Goal: Task Accomplishment & Management: Contribute content

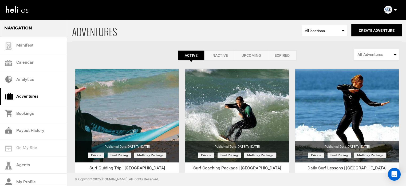
click at [282, 51] on link "Expired" at bounding box center [282, 55] width 29 height 10
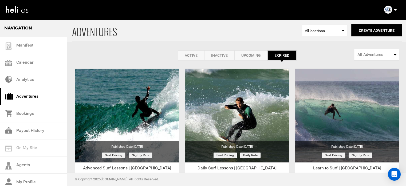
click at [200, 56] on link "Active" at bounding box center [191, 55] width 26 height 10
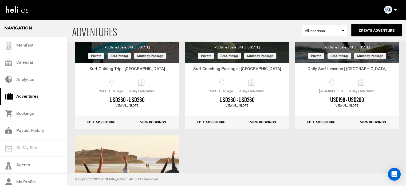
scroll to position [107, 0]
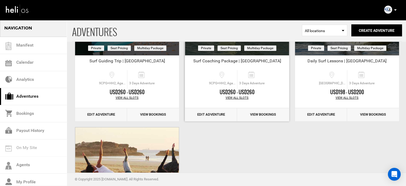
click at [207, 115] on link "Edit Adventure" at bounding box center [211, 114] width 52 height 13
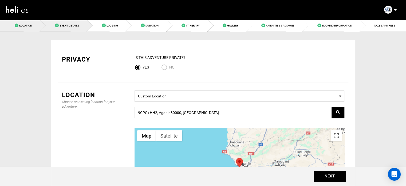
click at [66, 23] on link "Event Details" at bounding box center [63, 25] width 47 height 12
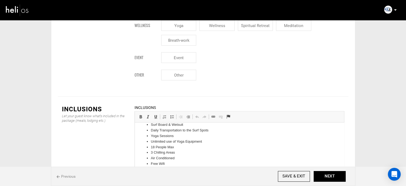
scroll to position [79, 0]
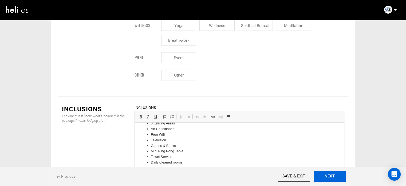
click at [342, 176] on button "NEXT" at bounding box center [330, 176] width 32 height 11
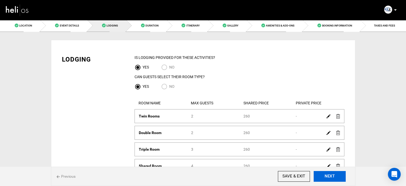
click at [342, 176] on button "NEXT" at bounding box center [330, 176] width 32 height 11
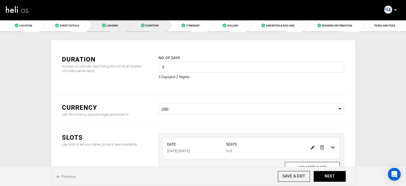
click at [116, 30] on link "Lodging" at bounding box center [106, 25] width 39 height 12
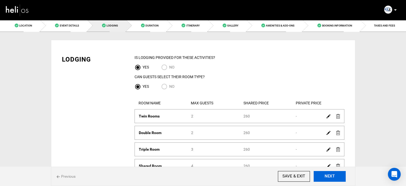
click at [332, 179] on button "NEXT" at bounding box center [330, 176] width 32 height 11
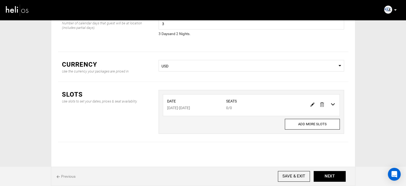
scroll to position [44, 0]
click at [311, 102] on img at bounding box center [312, 103] width 4 height 4
type input "10/26/2025"
type input "10/28/2025"
type input "0"
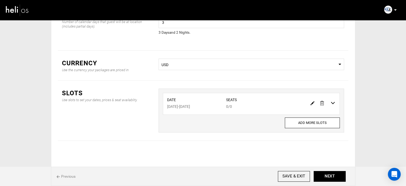
type input "0"
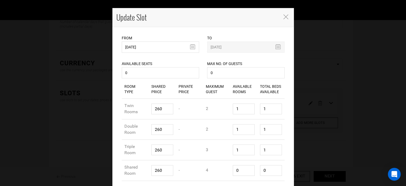
scroll to position [0, 0]
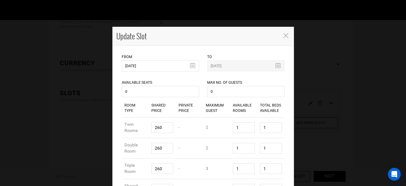
click at [283, 35] on icon "Close" at bounding box center [285, 35] width 5 height 5
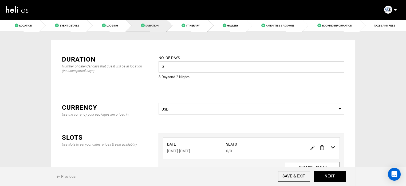
drag, startPoint x: 171, startPoint y: 69, endPoint x: 151, endPoint y: 66, distance: 20.5
click at [151, 66] on div "Duration Number of calendar days that guest will be at location (includes parti…" at bounding box center [203, 71] width 290 height 48
click at [178, 72] on input "3" at bounding box center [252, 66] width 186 height 11
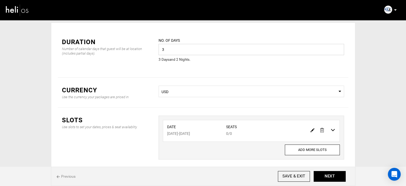
scroll to position [27, 0]
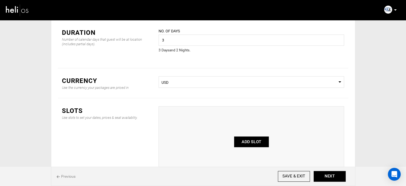
click at [251, 145] on button "ADD SLOT" at bounding box center [251, 141] width 35 height 11
type input "0"
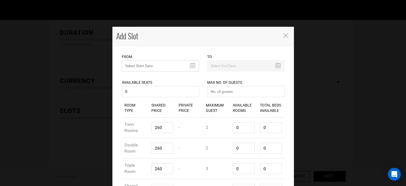
click at [146, 67] on input "text" at bounding box center [160, 65] width 77 height 11
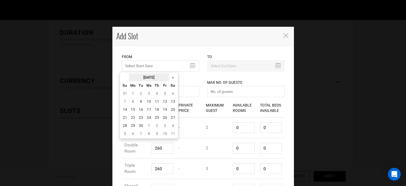
click at [149, 77] on th "[DATE]" at bounding box center [149, 77] width 40 height 8
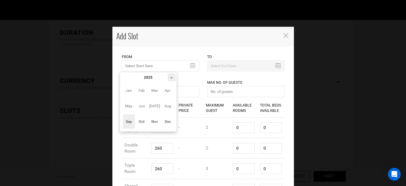
click at [173, 77] on th "»" at bounding box center [172, 77] width 8 height 8
click at [144, 127] on span "Oct" at bounding box center [142, 121] width 12 height 14
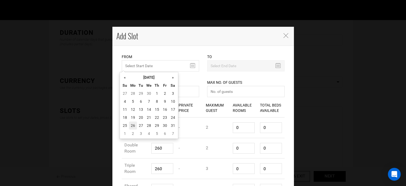
click at [133, 123] on td "26" at bounding box center [133, 125] width 8 height 8
type input "10/26/2026"
type input "10/28/2026"
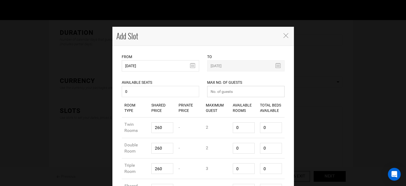
click at [245, 92] on input "number" at bounding box center [245, 91] width 77 height 11
type input "0"
drag, startPoint x: 162, startPoint y: 127, endPoint x: 137, endPoint y: 126, distance: 25.1
click at [137, 126] on div "Room Type Twin Rooms Shared Price 260 Private Price - Maximum Guest 2 Available…" at bounding box center [203, 127] width 163 height 21
click at [283, 37] on icon "Close" at bounding box center [285, 35] width 5 height 5
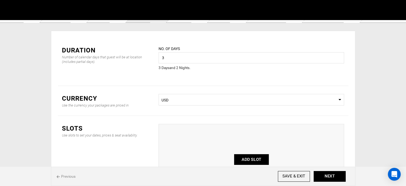
scroll to position [0, 0]
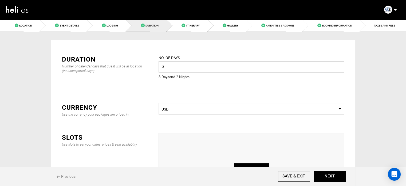
drag, startPoint x: 166, startPoint y: 66, endPoint x: 153, endPoint y: 66, distance: 13.1
click at [153, 66] on div "Duration Number of calendar days that guest will be at location (includes parti…" at bounding box center [203, 71] width 290 height 48
type input "7"
click at [199, 93] on div "Duration Number of calendar days that guest will be at location (includes parti…" at bounding box center [203, 71] width 290 height 48
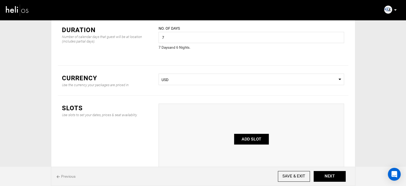
scroll to position [71, 0]
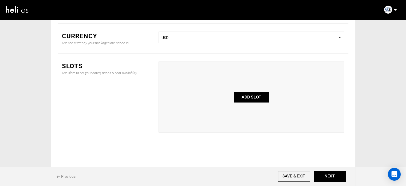
click at [259, 99] on button "ADD SLOT" at bounding box center [251, 97] width 35 height 11
type input "0"
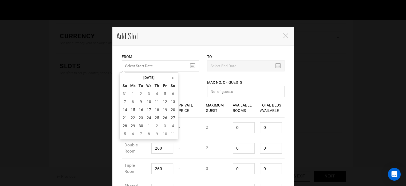
click at [133, 65] on input "MINIMUM NUMBER OF NIGHTS" at bounding box center [160, 65] width 77 height 11
click at [155, 79] on th "[DATE]" at bounding box center [149, 77] width 40 height 8
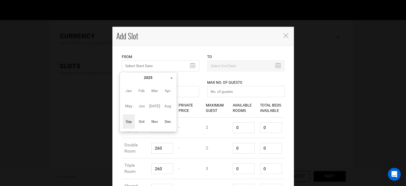
click at [171, 76] on th "»" at bounding box center [172, 77] width 8 height 8
click at [140, 123] on span "Oct" at bounding box center [142, 121] width 12 height 14
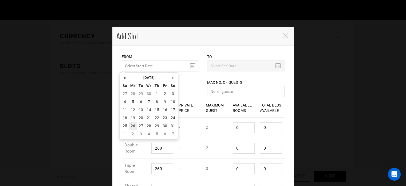
click at [130, 123] on td "26" at bounding box center [133, 125] width 8 height 8
type input "10/26/2026"
type input "11/01/2026"
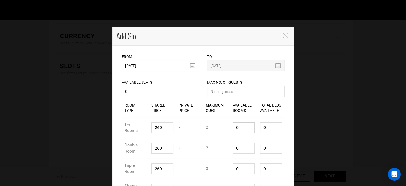
click at [233, 131] on input "0" at bounding box center [244, 127] width 22 height 11
type input "1"
type input "2"
type input "1"
drag, startPoint x: 242, startPoint y: 148, endPoint x: 279, endPoint y: 131, distance: 41.0
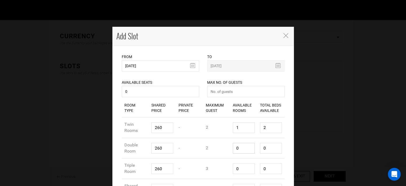
click at [230, 149] on div "Available Rooms 0" at bounding box center [243, 148] width 27 height 19
type input "1"
type input "2"
type input "1"
drag, startPoint x: 267, startPoint y: 128, endPoint x: 264, endPoint y: 142, distance: 14.1
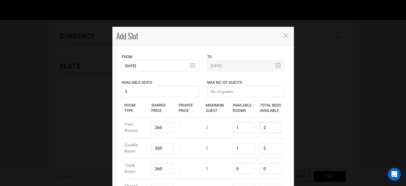
click at [260, 135] on div "Total Beds Available 2" at bounding box center [270, 127] width 27 height 19
type input "1"
click at [251, 155] on div "Room Type Double Room Shared Price 260 Private Price - Maximum Guest 2 Availabl…" at bounding box center [203, 148] width 163 height 21
drag, startPoint x: 242, startPoint y: 166, endPoint x: 224, endPoint y: 167, distance: 18.2
click at [224, 167] on div "Room Type Triple Room Shared Price 260 Private Price - Maximum Guest 3 Availabl…" at bounding box center [203, 168] width 163 height 21
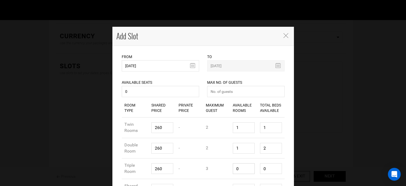
type input "1"
type input "3"
type input "1"
drag, startPoint x: 267, startPoint y: 167, endPoint x: 258, endPoint y: 166, distance: 9.1
click at [260, 167] on input "3" at bounding box center [271, 168] width 22 height 11
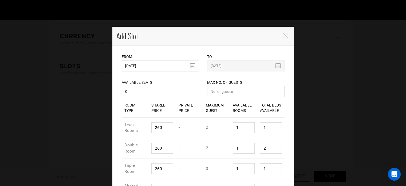
type input "1"
drag, startPoint x: 265, startPoint y: 145, endPoint x: 252, endPoint y: 145, distance: 12.5
click at [252, 145] on div "Room Type Double Room Shared Price 260 Private Price - Maximum Guest 2 Availabl…" at bounding box center [203, 148] width 163 height 21
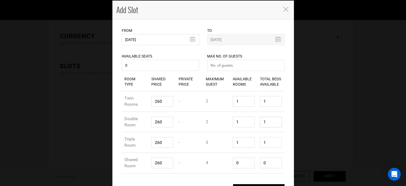
scroll to position [43, 0]
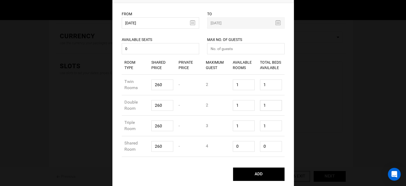
type input "1"
drag, startPoint x: 242, startPoint y: 145, endPoint x: 269, endPoint y: 148, distance: 26.3
click at [244, 146] on input "0" at bounding box center [244, 146] width 22 height 11
type input "1"
type input "4"
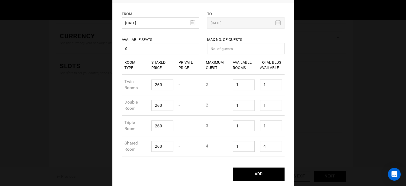
type input "1"
drag, startPoint x: 278, startPoint y: 147, endPoint x: 264, endPoint y: 147, distance: 14.7
click at [264, 147] on div "Room Type Shared Price Private Price Maximum Guest Available Rooms Total Beds A…" at bounding box center [203, 106] width 171 height 101
drag, startPoint x: 269, startPoint y: 145, endPoint x: 250, endPoint y: 146, distance: 18.7
click at [250, 146] on div "Room Type Shared Room Shared Price 260 Private Price - Maximum Guest 4 Availabl…" at bounding box center [203, 146] width 163 height 21
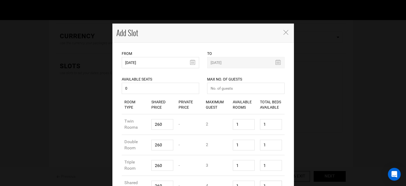
scroll to position [0, 0]
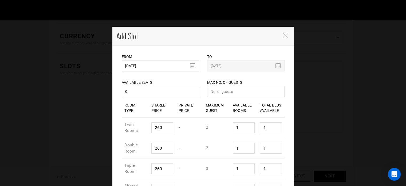
type input "1"
click at [221, 93] on input "number" at bounding box center [245, 91] width 77 height 11
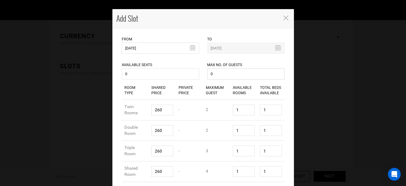
scroll to position [43, 0]
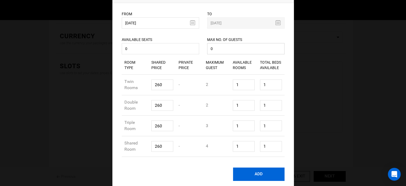
type input "0"
click at [264, 175] on button "ADD" at bounding box center [259, 173] width 52 height 13
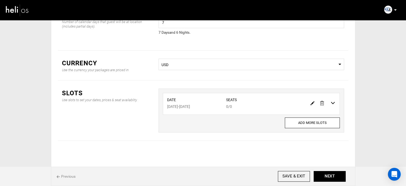
click at [314, 101] on img at bounding box center [312, 103] width 4 height 4
type input "10/26/2026"
type input "11/01/2026"
type input "0"
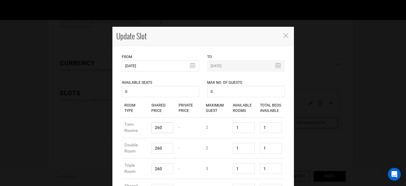
drag, startPoint x: 161, startPoint y: 126, endPoint x: 137, endPoint y: 124, distance: 24.4
click at [137, 124] on div "Room Type Twin Rooms Shared Price 260 Private Price - Maximum Guest 2 Available…" at bounding box center [203, 127] width 163 height 21
click at [163, 130] on input "number" at bounding box center [162, 127] width 22 height 11
paste input "480"
type input "480"
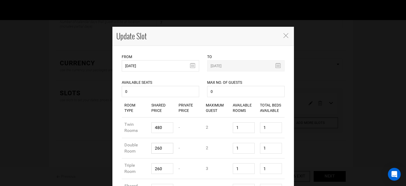
drag, startPoint x: 161, startPoint y: 146, endPoint x: 147, endPoint y: 145, distance: 14.5
click at [149, 145] on div "Shared Price 260" at bounding box center [162, 148] width 27 height 19
paste input "48"
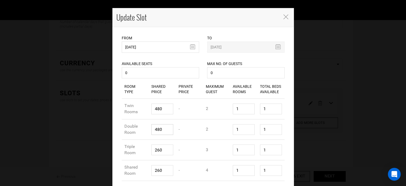
scroll to position [43, 0]
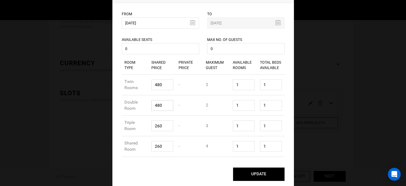
type input "480"
drag, startPoint x: 160, startPoint y: 122, endPoint x: 139, endPoint y: 125, distance: 21.0
click at [139, 125] on div "Room Type Triple Room Shared Price 260 Private Price - Maximum Guest 3 Availabl…" at bounding box center [203, 125] width 163 height 21
paste input "48"
type input "480"
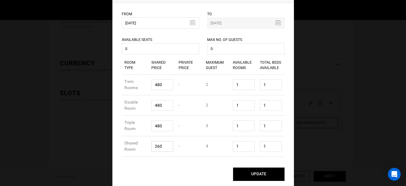
click at [159, 145] on input "260" at bounding box center [162, 146] width 22 height 11
paste input "48"
drag, startPoint x: 163, startPoint y: 146, endPoint x: 148, endPoint y: 146, distance: 15.2
click at [149, 146] on div "Shared Price 480" at bounding box center [162, 146] width 27 height 19
type input "480"
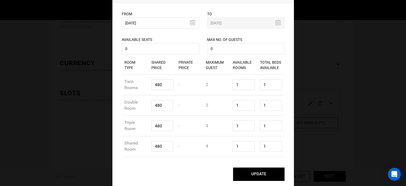
click at [266, 174] on button "UPDATE" at bounding box center [259, 173] width 52 height 13
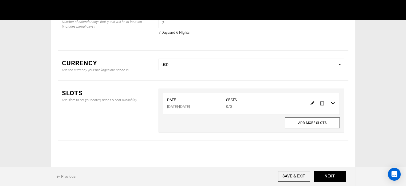
scroll to position [0, 0]
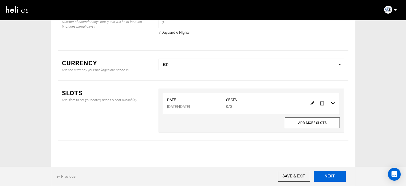
click at [338, 177] on button "NEXT" at bounding box center [330, 176] width 32 height 11
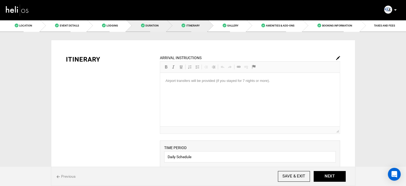
click at [148, 21] on link "Duration" at bounding box center [146, 25] width 41 height 12
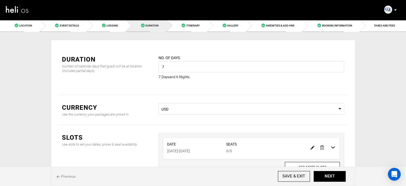
click at [283, 108] on span "USD" at bounding box center [251, 108] width 180 height 5
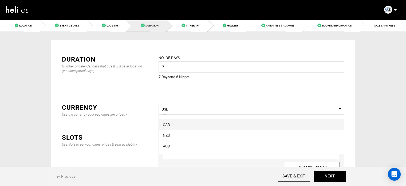
scroll to position [27, 0]
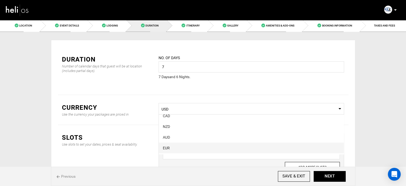
click at [182, 145] on div "EUR" at bounding box center [251, 147] width 177 height 5
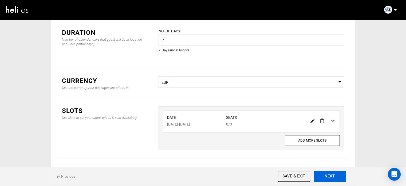
click at [325, 174] on button "NEXT" at bounding box center [330, 176] width 32 height 11
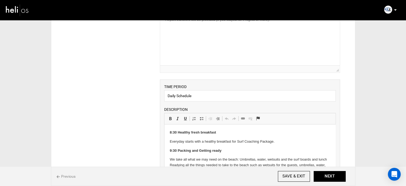
scroll to position [107, 0]
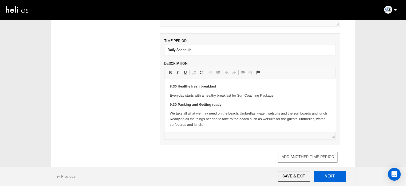
click at [325, 172] on button "NEXT" at bounding box center [330, 176] width 32 height 11
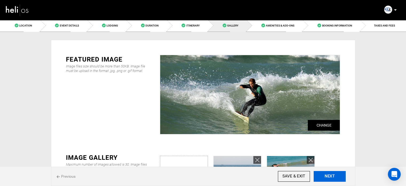
click at [326, 175] on button "NEXT" at bounding box center [330, 176] width 32 height 11
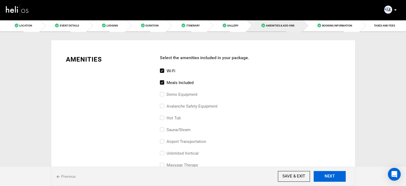
click at [326, 175] on button "NEXT" at bounding box center [330, 176] width 32 height 11
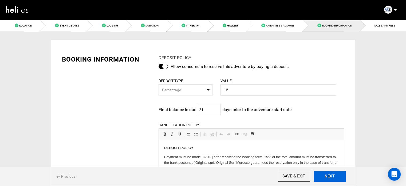
click at [327, 175] on button "NEXT" at bounding box center [330, 176] width 32 height 11
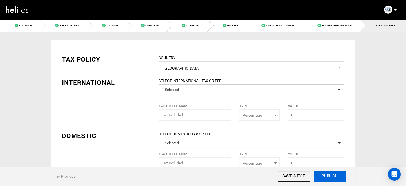
click at [327, 175] on button "PUBLISH" at bounding box center [330, 176] width 32 height 11
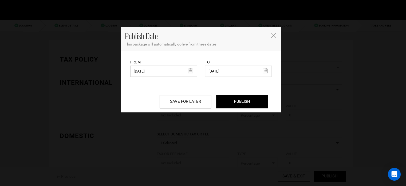
click at [159, 70] on input "10/09/2024" at bounding box center [163, 70] width 67 height 11
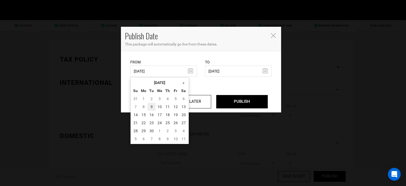
click at [154, 107] on td "9" at bounding box center [152, 107] width 8 height 8
type input "[DATE]"
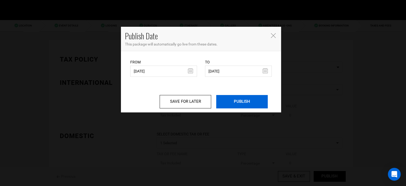
click at [242, 100] on input "PUBLISH" at bounding box center [242, 101] width 52 height 13
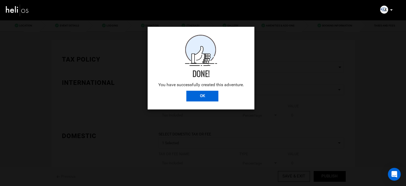
click at [210, 94] on input "OK" at bounding box center [202, 95] width 32 height 11
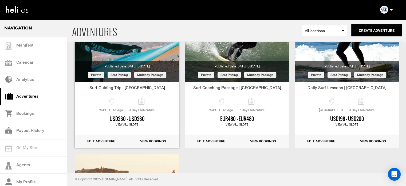
scroll to position [80, 0]
click at [106, 138] on link "Edit Adventure" at bounding box center [101, 141] width 52 height 13
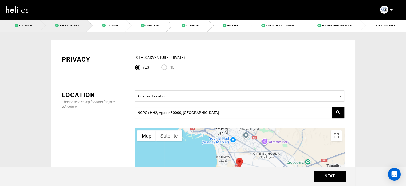
click at [85, 25] on link "Event Details" at bounding box center [63, 25] width 47 height 12
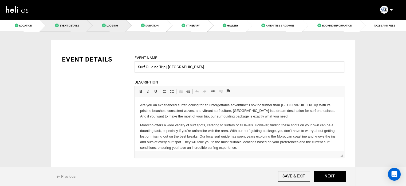
click at [116, 29] on link "Lodging" at bounding box center [106, 25] width 39 height 12
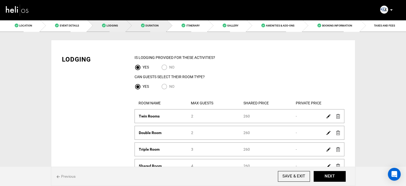
click at [141, 26] on link "Duration" at bounding box center [146, 25] width 41 height 12
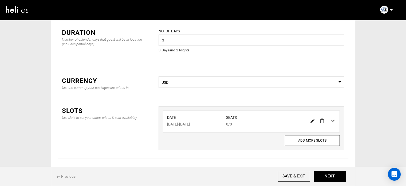
scroll to position [44, 0]
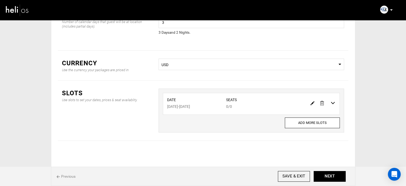
click at [196, 62] on span "USD" at bounding box center [251, 64] width 180 height 5
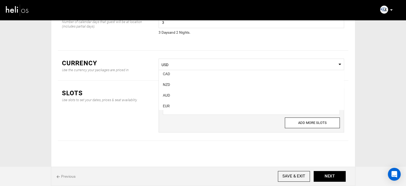
scroll to position [53, 0]
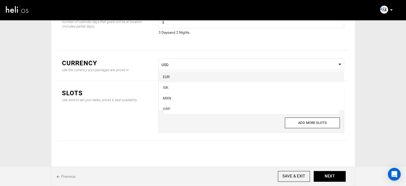
click at [178, 79] on span "EUR" at bounding box center [251, 76] width 185 height 11
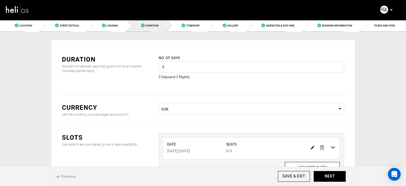
scroll to position [0, 0]
drag, startPoint x: 168, startPoint y: 65, endPoint x: 159, endPoint y: 66, distance: 8.5
click at [159, 66] on input "3" at bounding box center [252, 66] width 186 height 11
type input "7"
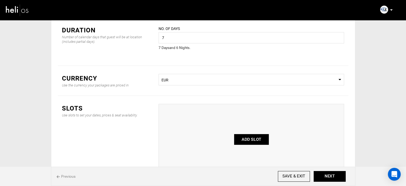
scroll to position [71, 0]
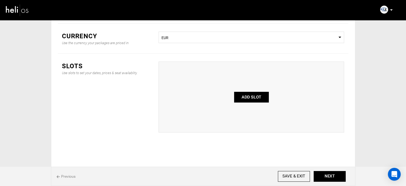
click at [248, 98] on button "ADD SLOT" at bounding box center [251, 97] width 35 height 11
type input "0"
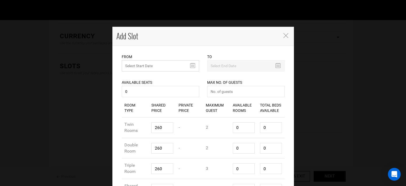
click at [133, 62] on input "text" at bounding box center [160, 65] width 77 height 11
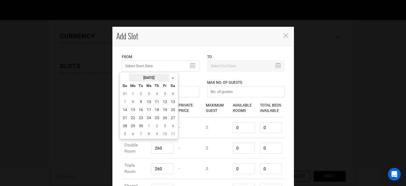
click at [139, 74] on th "[DATE]" at bounding box center [149, 77] width 40 height 8
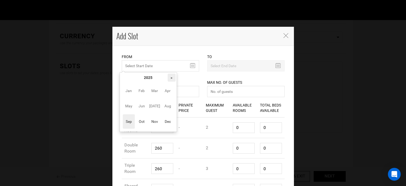
click at [170, 75] on th "»" at bounding box center [172, 77] width 8 height 8
click at [141, 120] on span "Oct" at bounding box center [142, 121] width 12 height 14
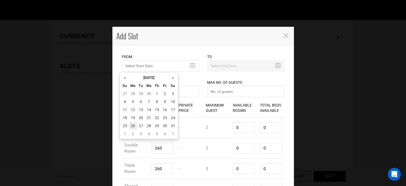
click at [133, 123] on td "26" at bounding box center [133, 125] width 8 height 8
type input "10/26/2026"
type input "11/01/2026"
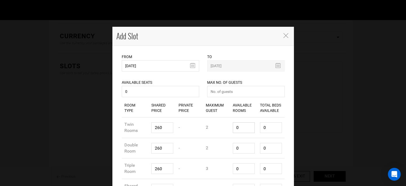
drag, startPoint x: 239, startPoint y: 126, endPoint x: 218, endPoint y: 128, distance: 21.5
click at [218, 128] on div "Room Type Twin Rooms Shared Price 260 Private Price - Maximum Guest 2 Available…" at bounding box center [203, 127] width 163 height 21
type input "1"
type input "2"
type input "1"
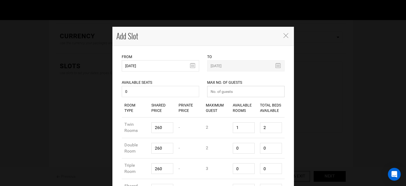
click at [236, 93] on input "number" at bounding box center [245, 91] width 77 height 11
type input "0"
drag, startPoint x: 264, startPoint y: 128, endPoint x: 252, endPoint y: 131, distance: 12.7
click at [253, 131] on div "Room Type Twin Rooms Shared Price 260 Private Price - Maximum Guest 2 Available…" at bounding box center [203, 127] width 163 height 21
type input "1"
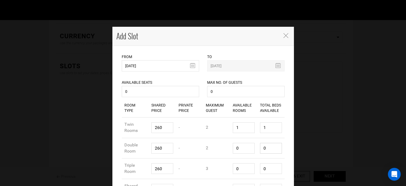
drag, startPoint x: 267, startPoint y: 147, endPoint x: 235, endPoint y: 147, distance: 32.3
click at [235, 147] on div "Room Type Double Room Shared Price 260 Private Price - Maximum Guest 2 Availabl…" at bounding box center [203, 148] width 163 height 21
type input "0"
drag, startPoint x: 233, startPoint y: 148, endPoint x: 250, endPoint y: 148, distance: 17.6
click at [249, 148] on input "0" at bounding box center [244, 148] width 22 height 11
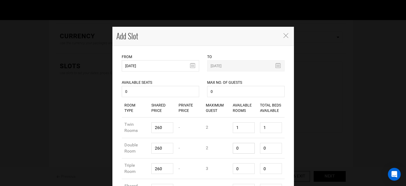
type input "1"
type input "2"
type input "1"
drag, startPoint x: 269, startPoint y: 147, endPoint x: 244, endPoint y: 151, distance: 25.2
click at [257, 149] on div "Total Beds Available 2" at bounding box center [270, 148] width 27 height 19
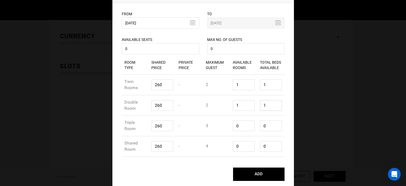
scroll to position [43, 0]
type input "1"
click at [241, 137] on div "Available Rooms 0" at bounding box center [243, 146] width 27 height 19
type input "01"
type input "4"
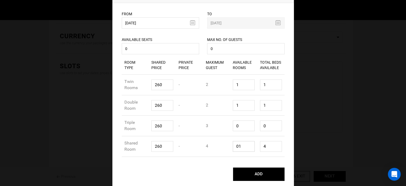
click at [237, 145] on input "01" at bounding box center [244, 146] width 22 height 11
type input "1"
click at [239, 127] on input "0" at bounding box center [244, 125] width 22 height 11
drag, startPoint x: 239, startPoint y: 127, endPoint x: 228, endPoint y: 125, distance: 10.6
click at [230, 125] on div "Available Rooms 0" at bounding box center [243, 125] width 27 height 19
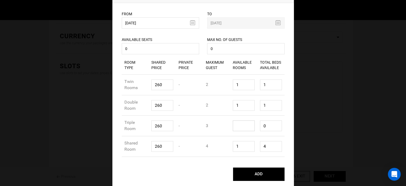
type input "1"
type input "3"
type input "1"
drag, startPoint x: 266, startPoint y: 124, endPoint x: 256, endPoint y: 125, distance: 10.5
click at [257, 125] on div "Total Beds Available 3" at bounding box center [270, 125] width 27 height 19
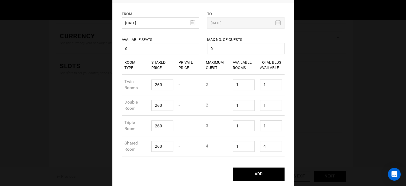
type input "1"
drag, startPoint x: 265, startPoint y: 145, endPoint x: 250, endPoint y: 144, distance: 14.4
click at [250, 145] on div "Room Type Shared Room Shared Price 260 Private Price - Maximum Guest 4 Availabl…" at bounding box center [203, 146] width 163 height 21
type input "1"
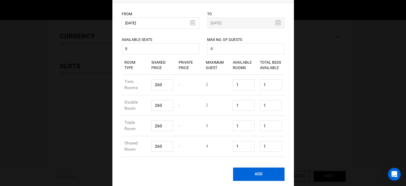
click at [264, 170] on button "ADD" at bounding box center [259, 173] width 52 height 13
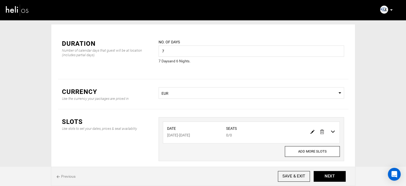
scroll to position [0, 0]
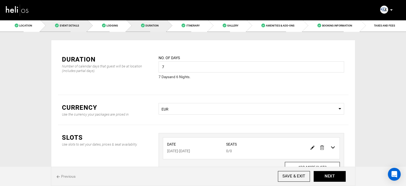
click at [67, 22] on link "Event Details" at bounding box center [63, 25] width 47 height 12
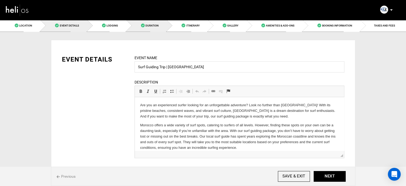
click at [153, 27] on span "Duration" at bounding box center [151, 25] width 13 height 3
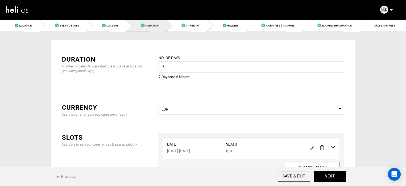
click at [311, 145] on img at bounding box center [312, 147] width 4 height 4
type input "10/26/2026"
type input "11/01/2026"
type input "0"
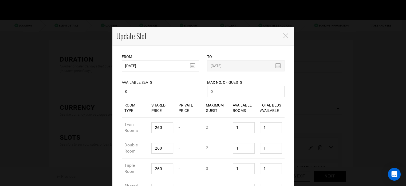
scroll to position [27, 0]
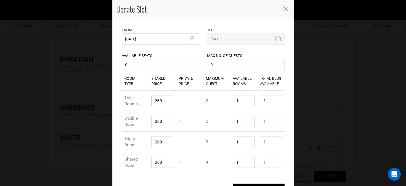
drag, startPoint x: 156, startPoint y: 100, endPoint x: 149, endPoint y: 99, distance: 6.7
click at [149, 99] on div "Shared Price 260" at bounding box center [162, 100] width 27 height 19
click at [156, 101] on input "260" at bounding box center [162, 100] width 22 height 11
type input "560"
drag, startPoint x: 156, startPoint y: 123, endPoint x: 144, endPoint y: 120, distance: 11.7
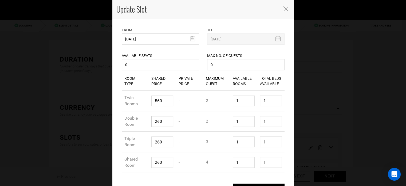
click at [144, 120] on div "Room Type Double Room Shared Price 260 Private Price - Maximum Guest 2 Availabl…" at bounding box center [203, 121] width 163 height 21
type input "560"
drag, startPoint x: 155, startPoint y: 141, endPoint x: 150, endPoint y: 140, distance: 5.2
click at [151, 140] on input "260" at bounding box center [162, 141] width 22 height 11
type input "560"
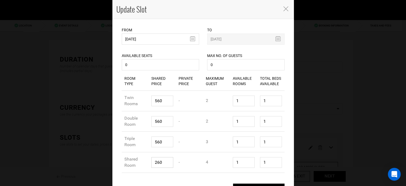
drag, startPoint x: 155, startPoint y: 162, endPoint x: 160, endPoint y: 165, distance: 5.8
click at [145, 162] on div "Room Type Shared Room Shared Price 260 Private Price - Maximum Guest 4 Availabl…" at bounding box center [203, 162] width 163 height 21
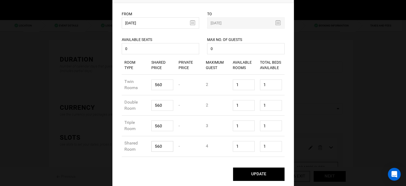
type input "560"
click at [252, 172] on button "UPDATE" at bounding box center [259, 173] width 52 height 13
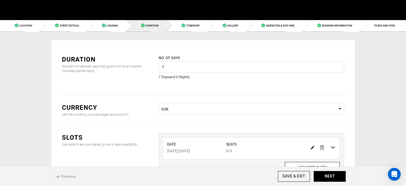
scroll to position [0, 0]
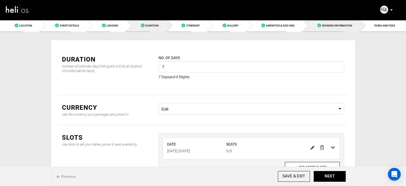
click at [340, 22] on link "Booking Information" at bounding box center [331, 25] width 57 height 12
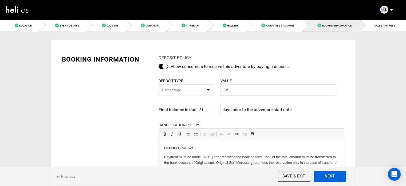
click at [328, 177] on button "NEXT" at bounding box center [330, 176] width 32 height 11
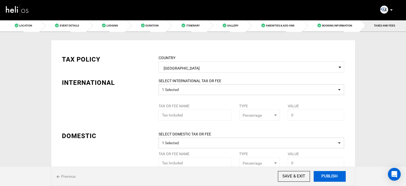
click at [328, 177] on button "PUBLISH" at bounding box center [330, 176] width 32 height 11
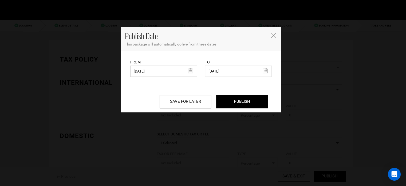
click at [156, 73] on input "10/09/2024" at bounding box center [163, 70] width 67 height 11
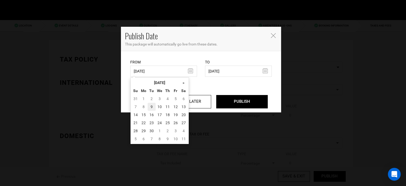
click at [152, 105] on td "9" at bounding box center [152, 107] width 8 height 8
type input "[DATE]"
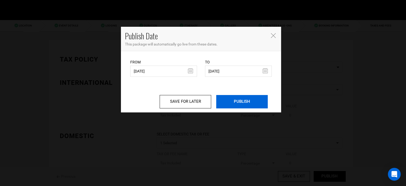
click at [244, 100] on input "PUBLISH" at bounding box center [242, 101] width 52 height 13
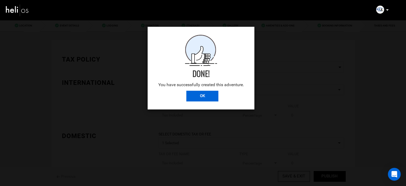
click at [211, 94] on input "OK" at bounding box center [202, 95] width 32 height 11
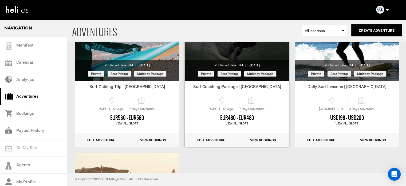
scroll to position [80, 0]
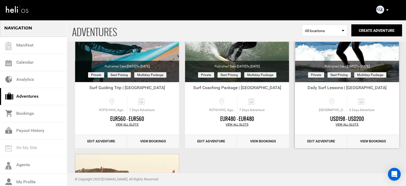
click at [314, 140] on link "Edit Adventure" at bounding box center [321, 141] width 52 height 13
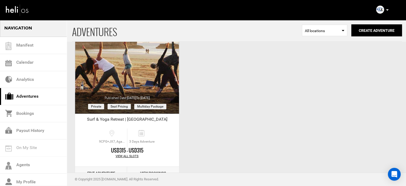
scroll to position [231, 0]
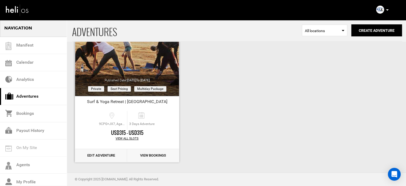
click at [117, 155] on link "Edit Adventure" at bounding box center [101, 155] width 52 height 13
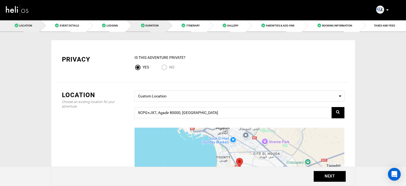
click at [156, 22] on link "Duration" at bounding box center [146, 25] width 41 height 12
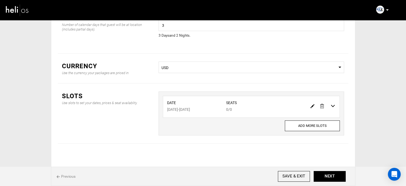
scroll to position [44, 0]
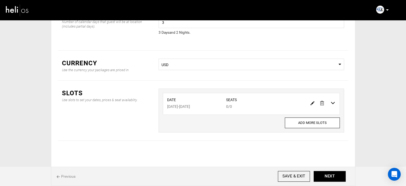
click at [314, 103] on img at bounding box center [312, 103] width 4 height 4
type input "10/28/2025"
type input "10/30/2025"
type input "0"
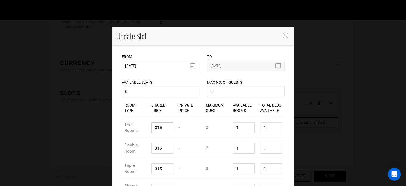
drag, startPoint x: 159, startPoint y: 129, endPoint x: 144, endPoint y: 128, distance: 15.9
click at [144, 128] on div "Room Type Twin Rooms Shared Price 315 Private Price - Maximum Guest 2 Available…" at bounding box center [203, 127] width 163 height 21
type input "570"
click at [283, 33] on icon "Close" at bounding box center [285, 35] width 5 height 5
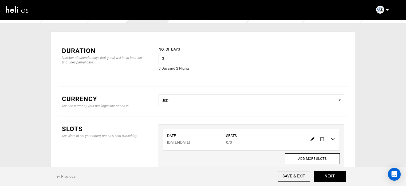
scroll to position [0, 0]
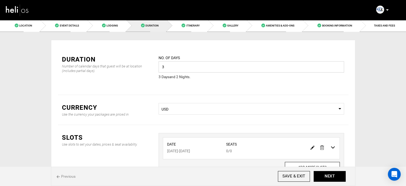
drag, startPoint x: 153, startPoint y: 65, endPoint x: 142, endPoint y: 66, distance: 11.8
click at [142, 66] on div "Duration Number of calendar days that guest will be at location (includes parti…" at bounding box center [203, 71] width 290 height 48
type input "7"
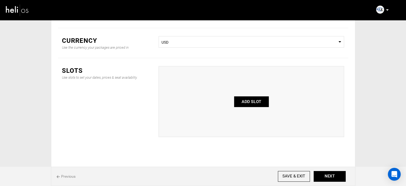
scroll to position [71, 0]
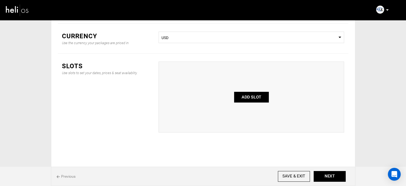
drag, startPoint x: 194, startPoint y: 38, endPoint x: 192, endPoint y: 41, distance: 4.4
click at [194, 38] on span "USD" at bounding box center [251, 37] width 180 height 5
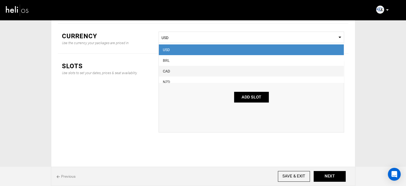
scroll to position [27, 0]
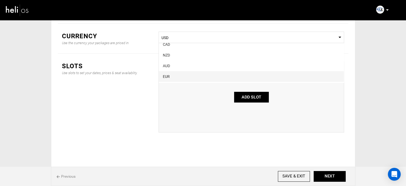
click at [174, 74] on div "EUR" at bounding box center [251, 76] width 177 height 5
click at [253, 94] on button "ADD SLOT" at bounding box center [251, 97] width 35 height 11
type input "0"
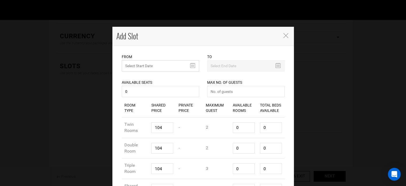
click at [147, 64] on input "text" at bounding box center [160, 65] width 77 height 11
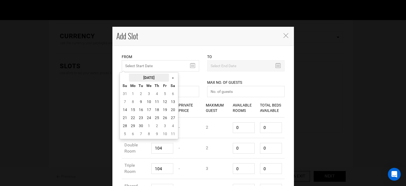
click at [153, 78] on th "[DATE]" at bounding box center [149, 77] width 40 height 8
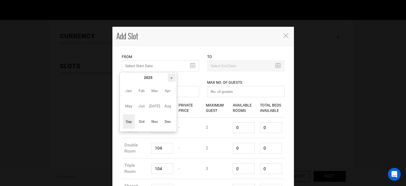
click at [169, 78] on th "»" at bounding box center [172, 77] width 8 height 8
click at [145, 120] on span "Oct" at bounding box center [142, 121] width 12 height 14
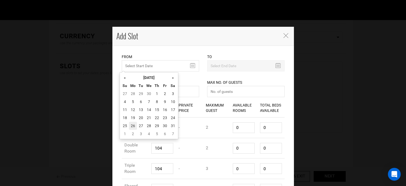
click at [134, 122] on td "26" at bounding box center [133, 125] width 8 height 8
type input "10/26/2026"
type input "11/01/2026"
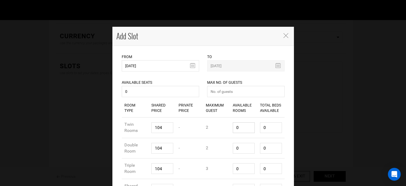
drag, startPoint x: 240, startPoint y: 127, endPoint x: 224, endPoint y: 128, distance: 15.5
click at [224, 127] on div "Room Type Twin Rooms Shared Price 104 Private Price - Maximum Guest 2 Available…" at bounding box center [203, 127] width 163 height 21
type input "1"
type input "2"
type input "1"
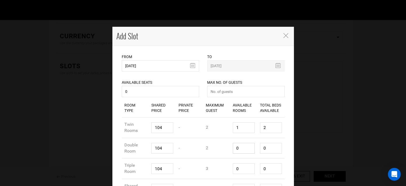
drag, startPoint x: 238, startPoint y: 143, endPoint x: 226, endPoint y: 146, distance: 12.3
click at [226, 146] on div "Room Type Double Room Shared Price 104 Private Price - Maximum Guest 2 Availabl…" at bounding box center [203, 148] width 163 height 21
type input "1"
type input "2"
type input "1"
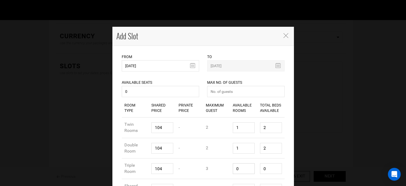
drag, startPoint x: 235, startPoint y: 168, endPoint x: 216, endPoint y: 167, distance: 18.7
click at [215, 168] on div "Room Type Triple Room Shared Price 104 Private Price - Maximum Guest 3 Availabl…" at bounding box center [203, 168] width 163 height 21
type input "1"
type input "3"
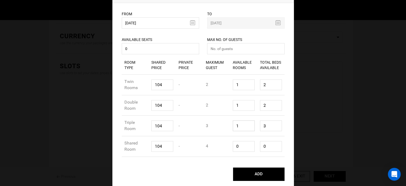
scroll to position [43, 0]
type input "1"
type input "4"
drag, startPoint x: 241, startPoint y: 145, endPoint x: 227, endPoint y: 145, distance: 13.3
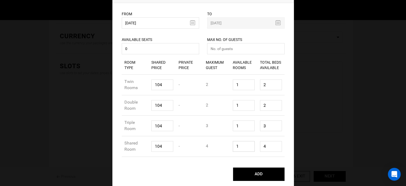
click at [227, 145] on div "Room Type Shared Room Shared Price 104 Private Price - Maximum Guest 4 Availabl…" at bounding box center [203, 146] width 163 height 21
type input "1"
drag, startPoint x: 265, startPoint y: 124, endPoint x: 256, endPoint y: 122, distance: 9.2
click at [257, 122] on div "Total Beds Available 1" at bounding box center [270, 125] width 27 height 19
type input "1"
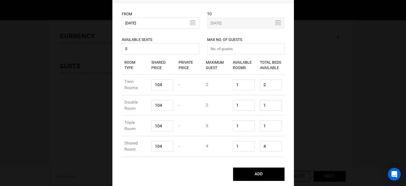
drag, startPoint x: 267, startPoint y: 101, endPoint x: 259, endPoint y: 102, distance: 7.5
click at [260, 102] on input "1" at bounding box center [271, 105] width 22 height 11
type input "1"
drag, startPoint x: 260, startPoint y: 82, endPoint x: 255, endPoint y: 82, distance: 4.3
click at [257, 82] on div "Total Beds Available 2" at bounding box center [270, 84] width 27 height 19
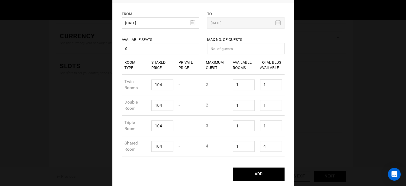
type input "1"
drag, startPoint x: 267, startPoint y: 145, endPoint x: 246, endPoint y: 144, distance: 20.3
click at [246, 144] on div "Room Type Shared Room Shared Price 104 Private Price - Maximum Guest 4 Availabl…" at bounding box center [203, 146] width 163 height 21
type input "1"
drag, startPoint x: 159, startPoint y: 85, endPoint x: 138, endPoint y: 83, distance: 20.9
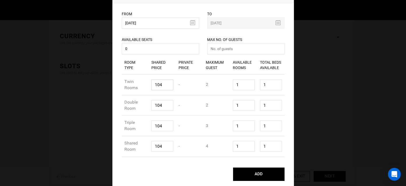
click at [138, 83] on div "Room Type Twin Rooms Shared Price 104 Private Price - Maximum Guest 2 Available…" at bounding box center [203, 84] width 163 height 21
click at [164, 85] on input "104" at bounding box center [162, 84] width 22 height 11
paste input "570"
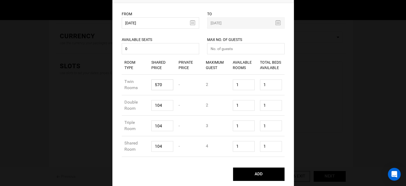
type input "570"
click at [161, 103] on input "104" at bounding box center [162, 105] width 22 height 11
paste input "570"
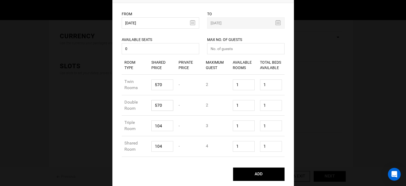
type input "570"
click at [161, 126] on input "104" at bounding box center [162, 125] width 22 height 11
click at [161, 127] on input "104" at bounding box center [162, 125] width 22 height 11
drag, startPoint x: 161, startPoint y: 127, endPoint x: 135, endPoint y: 127, distance: 25.6
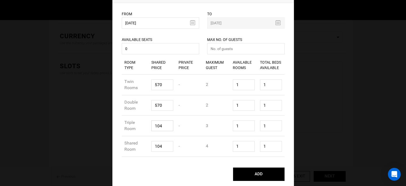
click at [135, 127] on div "Room Type Triple Room Shared Price 104 Private Price - Maximum Guest 3 Availabl…" at bounding box center [203, 125] width 163 height 21
paste input "570"
type input "570"
drag, startPoint x: 163, startPoint y: 147, endPoint x: 137, endPoint y: 145, distance: 26.0
click at [137, 145] on div "Room Type Shared Room Shared Price 104 Private Price - Maximum Guest 4 Availabl…" at bounding box center [203, 146] width 163 height 21
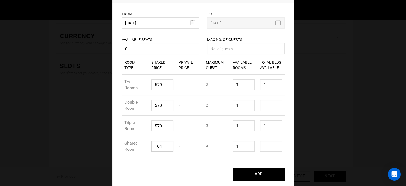
paste input "570"
type input "570"
click at [217, 49] on input "number" at bounding box center [245, 48] width 77 height 11
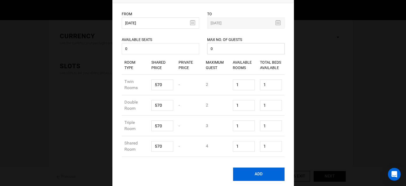
type input "0"
click at [257, 174] on button "ADD" at bounding box center [259, 173] width 52 height 13
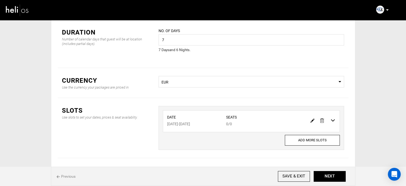
scroll to position [18, 0]
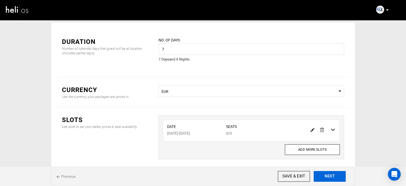
click at [331, 173] on button "NEXT" at bounding box center [330, 176] width 32 height 11
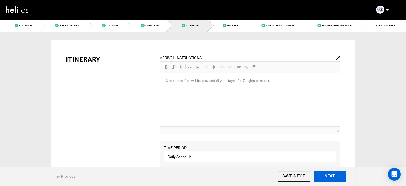
click at [331, 173] on button "NEXT" at bounding box center [330, 176] width 32 height 11
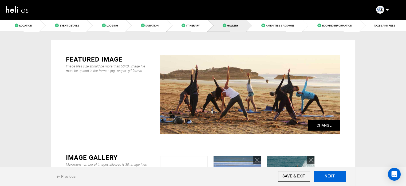
click at [331, 173] on button "NEXT" at bounding box center [330, 176] width 32 height 11
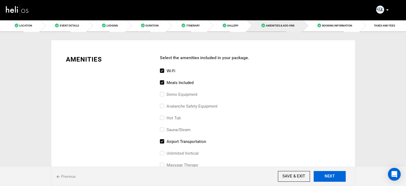
click at [331, 173] on button "NEXT" at bounding box center [330, 176] width 32 height 11
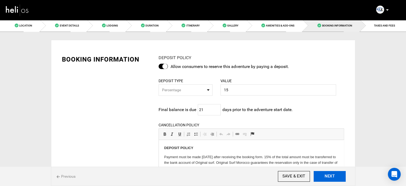
click at [331, 173] on button "NEXT" at bounding box center [330, 176] width 32 height 11
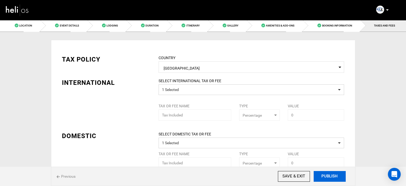
click at [331, 173] on button "PUBLISH" at bounding box center [330, 176] width 32 height 11
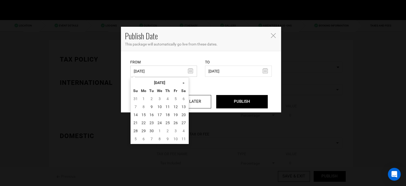
click at [162, 73] on input "10/09/2024" at bounding box center [163, 70] width 67 height 11
click at [151, 109] on td "9" at bounding box center [152, 107] width 8 height 8
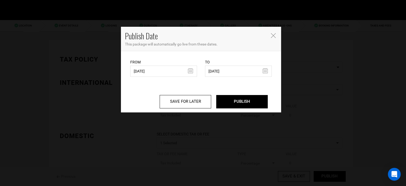
type input "[DATE]"
click at [260, 105] on input "PUBLISH" at bounding box center [242, 101] width 52 height 13
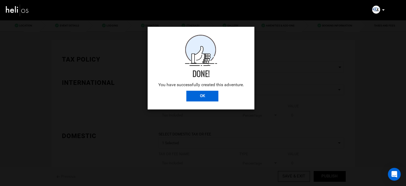
click at [204, 94] on input "OK" at bounding box center [202, 95] width 32 height 11
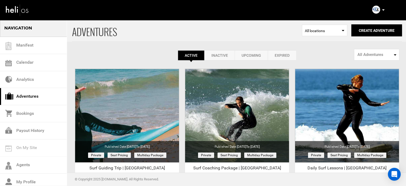
click at [384, 10] on div "Complete Your Profile Account Settings Change Password Logout" at bounding box center [378, 10] width 19 height 10
click at [383, 10] on icon at bounding box center [383, 9] width 3 height 1
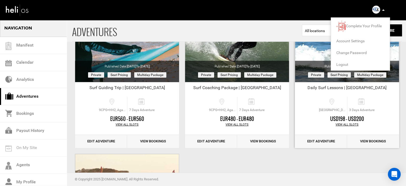
scroll to position [187, 0]
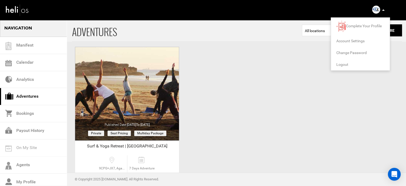
click at [342, 62] on li "Logout" at bounding box center [360, 64] width 59 height 12
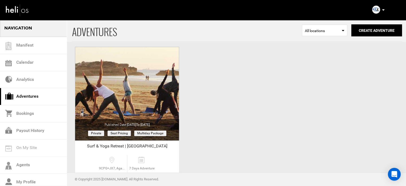
click at [385, 10] on div "Complete Your Profile Account Settings Change Password Logout" at bounding box center [378, 10] width 19 height 10
click at [383, 9] on icon at bounding box center [383, 9] width 3 height 1
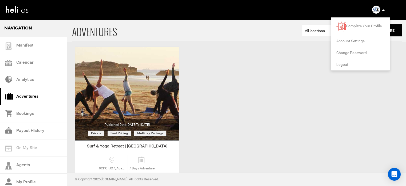
click at [346, 63] on span "Logout" at bounding box center [342, 64] width 12 height 4
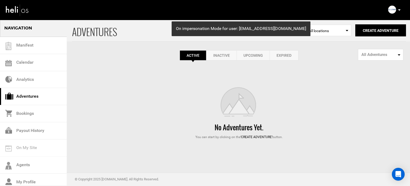
click at [294, 56] on link "Expired" at bounding box center [284, 55] width 29 height 10
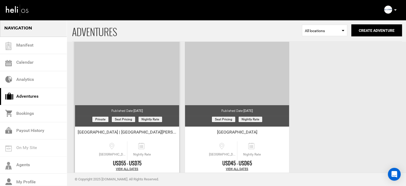
scroll to position [66, 0]
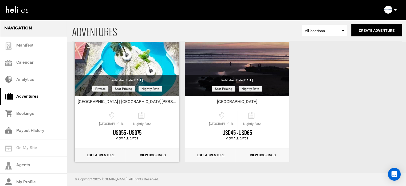
click at [98, 156] on link "Edit Adventure" at bounding box center [100, 154] width 51 height 13
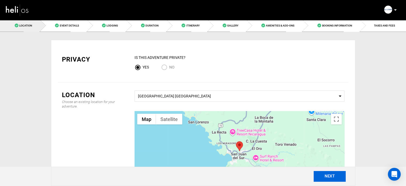
click at [326, 180] on button "NEXT" at bounding box center [330, 176] width 32 height 11
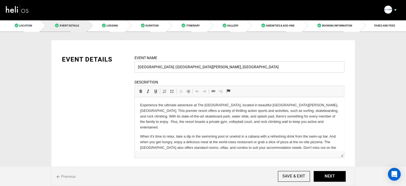
drag, startPoint x: 214, startPoint y: 66, endPoint x: 184, endPoint y: 66, distance: 29.9
click at [184, 66] on input "[GEOGRAPHIC_DATA] | [GEOGRAPHIC_DATA][PERSON_NAME], [GEOGRAPHIC_DATA]" at bounding box center [240, 66] width 210 height 11
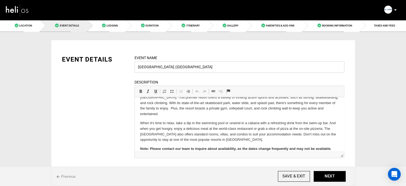
scroll to position [20, 0]
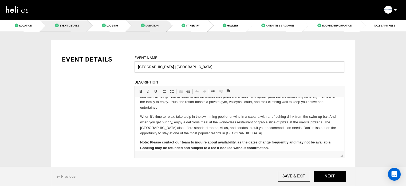
type input "Surf Ranch Hotel & Resort | Nicaragua"
click at [146, 22] on link "Duration" at bounding box center [146, 25] width 41 height 12
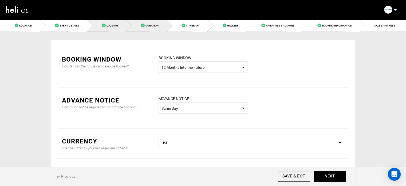
click at [123, 25] on link "Lodging" at bounding box center [106, 25] width 39 height 12
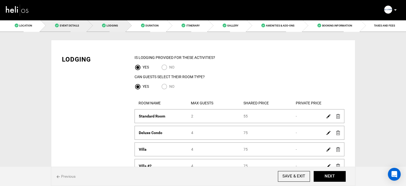
click at [81, 29] on link "Event Details" at bounding box center [63, 25] width 47 height 12
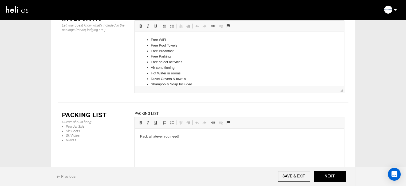
scroll to position [808, 0]
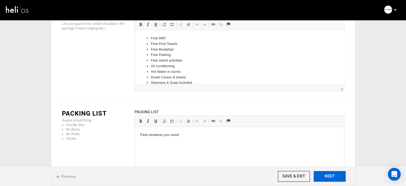
click at [317, 173] on button "NEXT" at bounding box center [330, 176] width 32 height 11
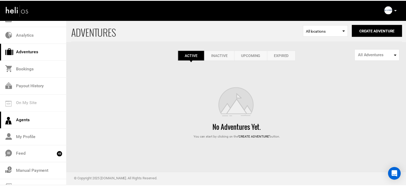
scroll to position [56, 0]
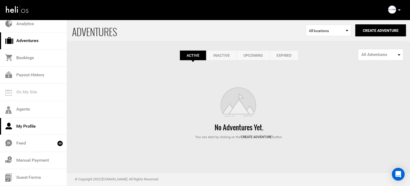
click at [30, 128] on link "My Profile" at bounding box center [33, 126] width 67 height 17
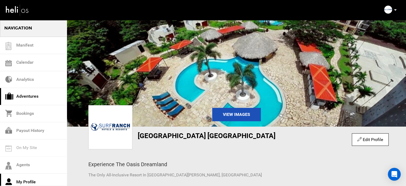
click at [36, 99] on link "Adventures" at bounding box center [33, 96] width 67 height 17
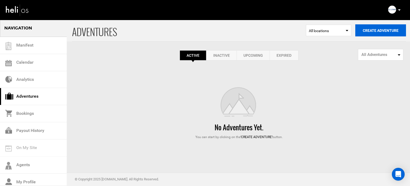
click at [391, 33] on button "Create Adventure" at bounding box center [380, 30] width 51 height 12
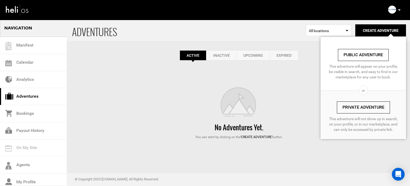
click at [356, 108] on link "Private Adventure" at bounding box center [363, 107] width 53 height 12
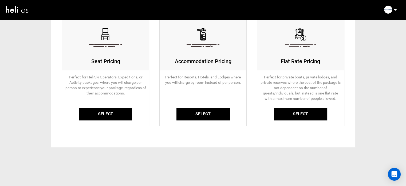
scroll to position [59, 0]
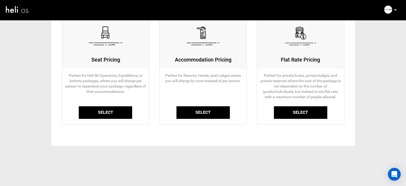
click at [96, 108] on link "Select" at bounding box center [105, 112] width 53 height 13
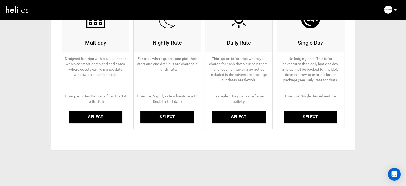
scroll to position [80, 0]
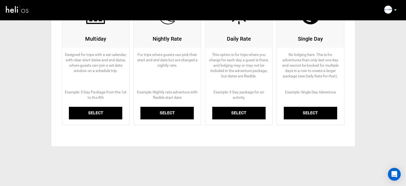
click at [98, 116] on link "Select" at bounding box center [95, 113] width 53 height 13
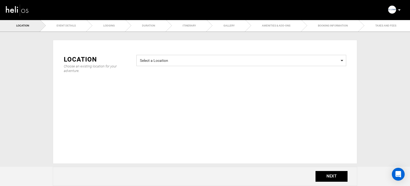
click at [183, 60] on span "Select a Location" at bounding box center [241, 59] width 203 height 7
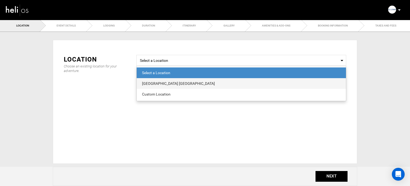
click at [169, 83] on div "[GEOGRAPHIC_DATA] [GEOGRAPHIC_DATA]" at bounding box center [241, 83] width 199 height 5
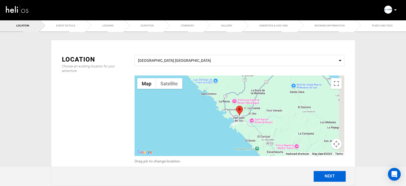
click at [327, 177] on button "NEXT" at bounding box center [330, 176] width 32 height 11
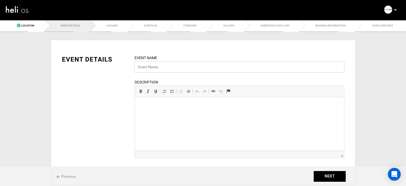
click at [149, 64] on input "text" at bounding box center [240, 66] width 210 height 11
paste input "Surf Ranch Hotel & Resort | San Juan Del Sur, Nicaragua"
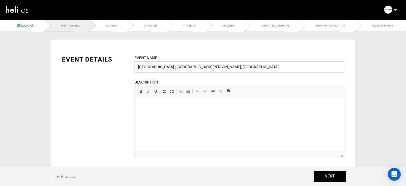
drag, startPoint x: 183, startPoint y: 67, endPoint x: 213, endPoint y: 69, distance: 29.9
click at [213, 69] on input "Surf Ranch Hotel & Resort | San Juan Del Sur, Nicaragua" at bounding box center [240, 66] width 210 height 11
type input "[GEOGRAPHIC_DATA] | [GEOGRAPHIC_DATA]"
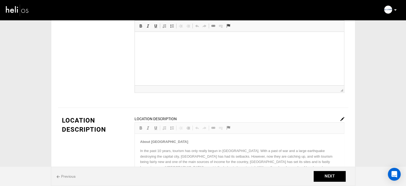
scroll to position [107, 0]
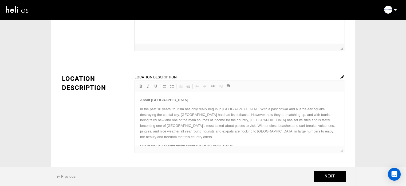
click at [342, 74] on link at bounding box center [342, 76] width 4 height 4
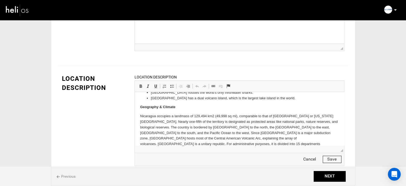
click at [332, 156] on button "Save" at bounding box center [332, 158] width 19 height 7
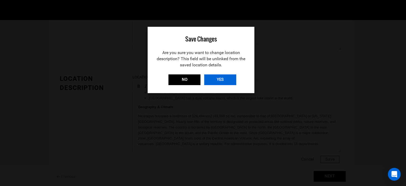
click at [217, 83] on input "YES" at bounding box center [220, 79] width 32 height 11
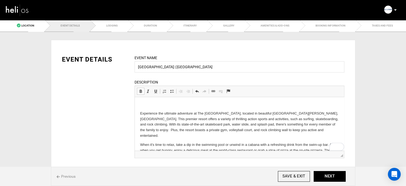
scroll to position [77, 0]
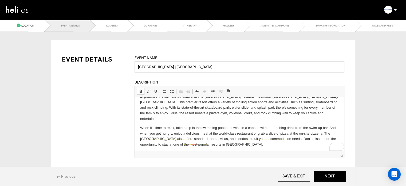
click at [149, 151] on p "Note: Please contact our team to inquire about availability, as the dates chang…" at bounding box center [239, 156] width 199 height 11
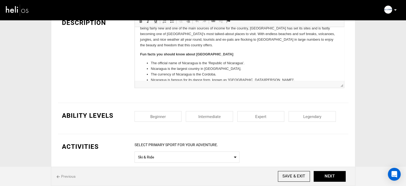
scroll to position [214, 0]
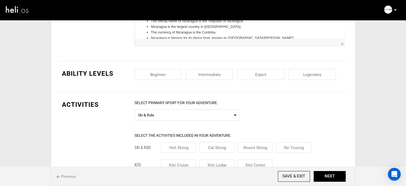
click at [202, 75] on input "checkbox" at bounding box center [209, 74] width 47 height 11
checkbox input "true"
drag, startPoint x: 262, startPoint y: 70, endPoint x: 345, endPoint y: 73, distance: 83.1
click at [264, 71] on input "checkbox" at bounding box center [260, 74] width 47 height 11
checkbox input "true"
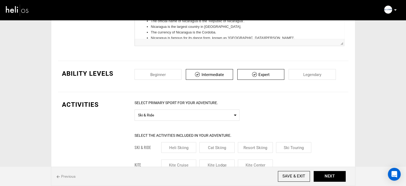
click at [345, 73] on div "Beginner Intermediate Expert Legendary" at bounding box center [240, 76] width 218 height 15
click at [326, 75] on input "checkbox" at bounding box center [312, 74] width 47 height 11
checkbox input "true"
click at [148, 73] on input "checkbox" at bounding box center [158, 74] width 47 height 11
checkbox input "true"
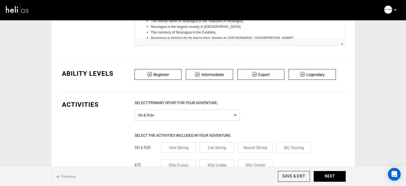
click at [159, 113] on span "Ski & Ride" at bounding box center [187, 114] width 98 height 7
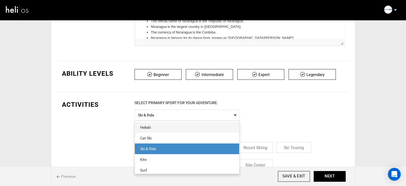
scroll to position [0, 0]
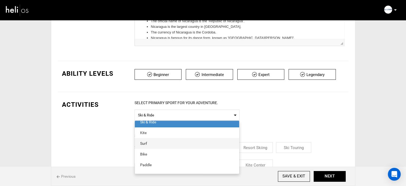
click at [157, 139] on span "Surf" at bounding box center [187, 143] width 104 height 11
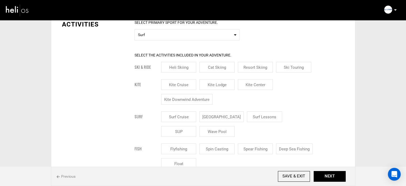
drag, startPoint x: 218, startPoint y: 115, endPoint x: 236, endPoint y: 117, distance: 18.5
click at [221, 116] on input "[GEOGRAPHIC_DATA]" at bounding box center [221, 116] width 44 height 11
checkbox input "true"
click at [254, 117] on input "Surf Lessons" at bounding box center [270, 116] width 35 height 11
checkbox input "true"
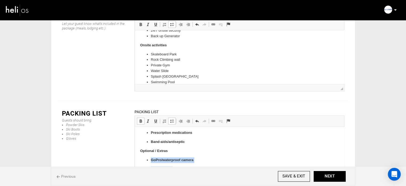
scroll to position [365, 0]
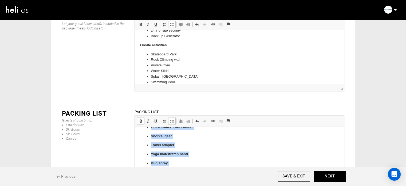
drag, startPoint x: 150, startPoint y: 159, endPoint x: 335, endPoint y: 278, distance: 219.6
click at [141, 119] on span at bounding box center [141, 121] width 4 height 4
click at [171, 119] on span at bounding box center [172, 121] width 4 height 4
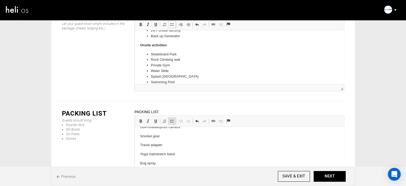
click at [171, 119] on span at bounding box center [172, 121] width 4 height 4
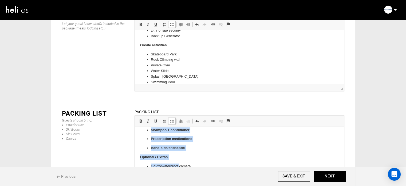
scroll to position [327, 0]
drag, startPoint x: 149, startPoint y: 142, endPoint x: 190, endPoint y: 147, distance: 40.6
click at [190, 147] on ul "Toothbrush + toothpaste Deodorant Shampoo + conditioner Prescription medication…" at bounding box center [239, 129] width 199 height 42
click at [173, 119] on span at bounding box center [172, 121] width 4 height 4
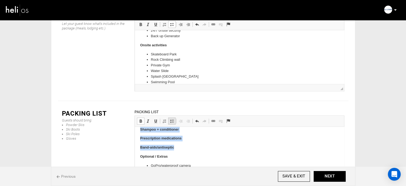
click at [173, 119] on span at bounding box center [172, 121] width 4 height 4
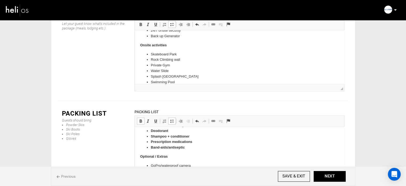
click at [142, 119] on span at bounding box center [141, 121] width 4 height 4
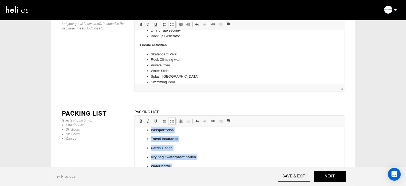
scroll to position [233, 0]
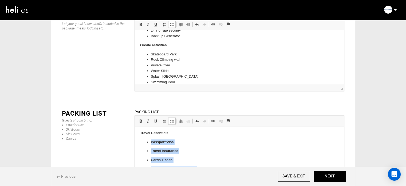
drag, startPoint x: 175, startPoint y: 134, endPoint x: 147, endPoint y: 141, distance: 28.7
click at [147, 141] on ul "Passport/Visa Travel insurance Cards + cash Dry bag / waterproof pouch Water bo…" at bounding box center [239, 164] width 199 height 51
click at [139, 119] on span at bounding box center [141, 121] width 4 height 4
click at [171, 119] on span at bounding box center [172, 121] width 4 height 4
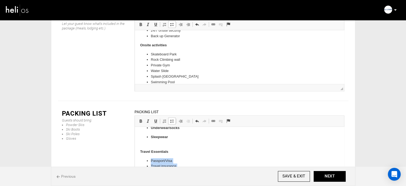
scroll to position [206, 0]
click at [172, 149] on p "Sleepwear" at bounding box center [239, 147] width 177 height 11
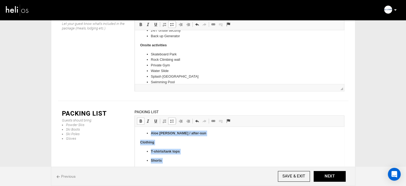
scroll to position [125, 0]
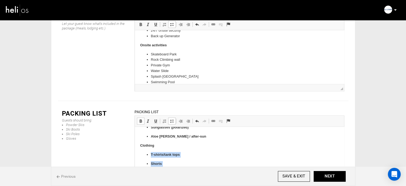
drag, startPoint x: 170, startPoint y: 143, endPoint x: 149, endPoint y: 153, distance: 23.5
click at [139, 117] on link "Bold Keyboard shortcut Ctrl+B" at bounding box center [140, 120] width 7 height 7
click at [170, 119] on span at bounding box center [172, 121] width 4 height 4
drag, startPoint x: 170, startPoint y: 90, endPoint x: 38, endPoint y: 10, distance: 154.2
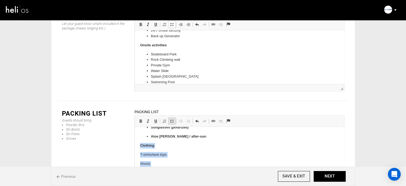
click at [170, 119] on span at bounding box center [172, 121] width 4 height 4
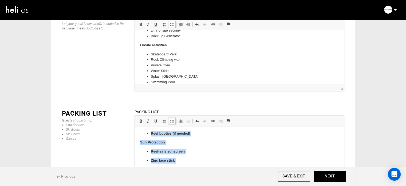
scroll to position [60, 0]
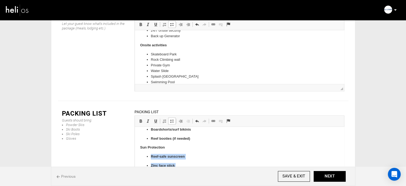
drag, startPoint x: 186, startPoint y: 137, endPoint x: 149, endPoint y: 152, distance: 39.5
click at [140, 119] on span at bounding box center [141, 121] width 4 height 4
click at [172, 119] on span at bounding box center [172, 121] width 4 height 4
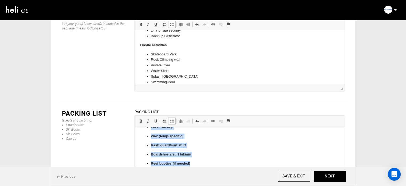
scroll to position [0, 0]
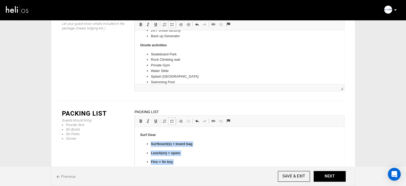
drag, startPoint x: 192, startPoint y: 137, endPoint x: 146, endPoint y: 143, distance: 46.1
click at [146, 143] on ul "Surfboard(s) + board bag Leash(es) + spare Fins + fin key Wax (temp-specific) R…" at bounding box center [239, 171] width 199 height 60
click at [142, 119] on span at bounding box center [141, 121] width 4 height 4
click at [171, 117] on link "Insert/Remove Bulleted List" at bounding box center [171, 120] width 7 height 7
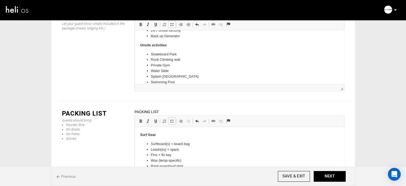
click at [181, 137] on p "Surf Gear" at bounding box center [239, 135] width 199 height 6
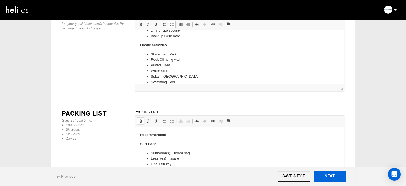
click at [329, 181] on button "NEXT" at bounding box center [330, 176] width 32 height 11
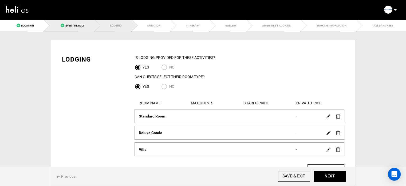
click at [69, 23] on link "Event Details" at bounding box center [69, 25] width 50 height 12
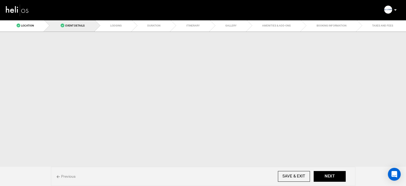
click at [103, 24] on ul "Location Event Details Lodging Duration Itinerary Gallery Amenities & Add-Ons B…" at bounding box center [203, 25] width 406 height 12
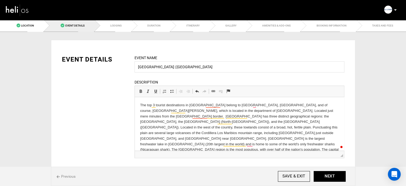
click at [113, 27] on ul "Location Event Details Lodging Duration Itinerary Gallery Amenities & Add-Ons B…" at bounding box center [203, 25] width 406 height 12
click at [333, 172] on button "NEXT" at bounding box center [330, 176] width 32 height 11
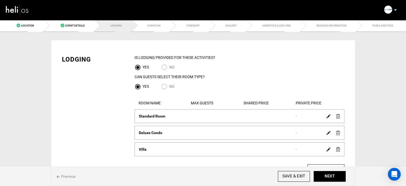
click at [327, 148] on img at bounding box center [328, 149] width 4 height 4
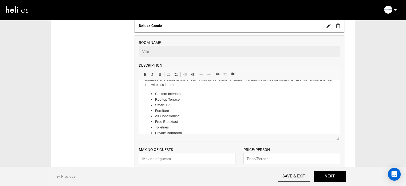
scroll to position [38, 0]
click at [167, 163] on input "text" at bounding box center [187, 158] width 97 height 11
type input "4"
click at [259, 157] on input "text" at bounding box center [291, 158] width 97 height 11
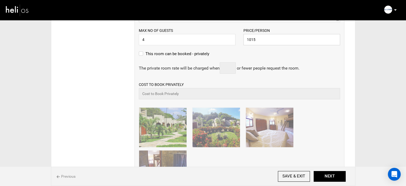
scroll to position [267, 0]
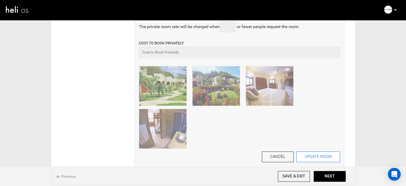
type input "1015"
click at [323, 155] on button "UPDATE ROOM" at bounding box center [318, 156] width 44 height 11
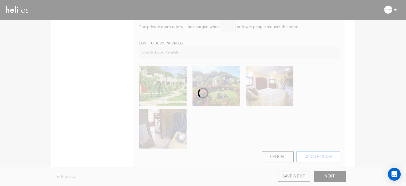
scroll to position [51, 0]
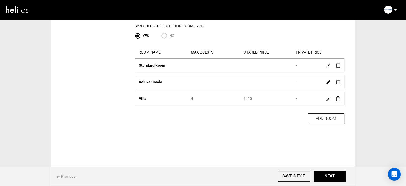
click at [329, 65] on img at bounding box center [328, 65] width 4 height 4
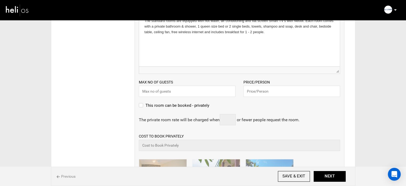
scroll to position [157, 0]
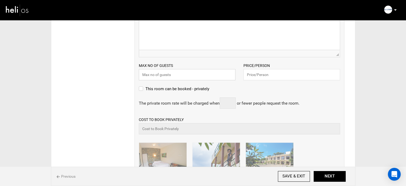
click at [178, 72] on input "text" at bounding box center [187, 74] width 97 height 11
type input "2"
click at [255, 74] on input "text" at bounding box center [291, 74] width 97 height 11
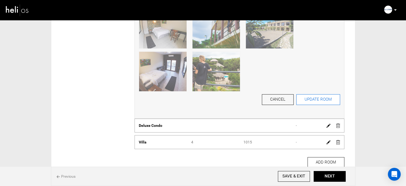
type input "910"
click at [308, 98] on button "UPDATE ROOM" at bounding box center [318, 99] width 44 height 11
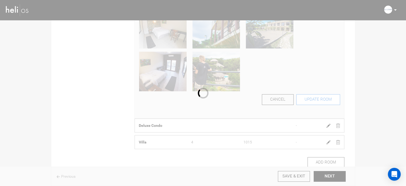
scroll to position [7, 0]
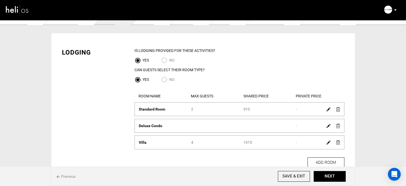
click at [328, 126] on img at bounding box center [328, 126] width 4 height 4
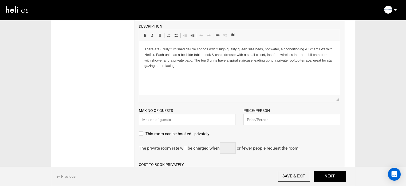
scroll to position [140, 0]
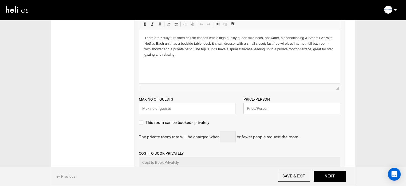
click at [250, 107] on input "text" at bounding box center [291, 108] width 97 height 11
type input "1015"
click at [203, 111] on input "text" at bounding box center [187, 108] width 97 height 11
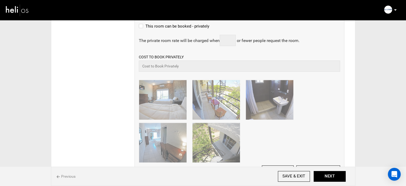
scroll to position [247, 0]
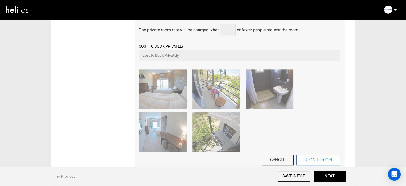
type input "4"
click at [310, 156] on button "UPDATE ROOM" at bounding box center [318, 159] width 44 height 11
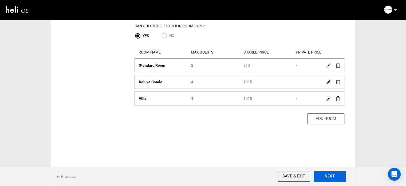
scroll to position [0, 0]
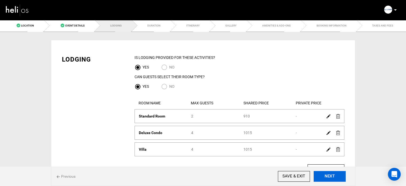
click at [340, 179] on button "NEXT" at bounding box center [330, 176] width 32 height 11
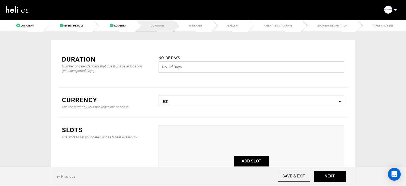
click at [190, 63] on input "text" at bounding box center [252, 66] width 186 height 11
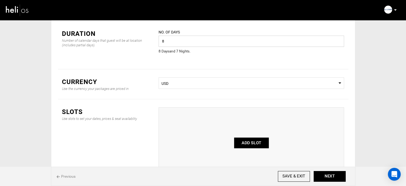
scroll to position [53, 0]
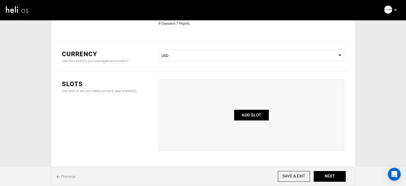
type input "8"
click at [256, 114] on button "ADD SLOT" at bounding box center [251, 114] width 35 height 11
type input "0"
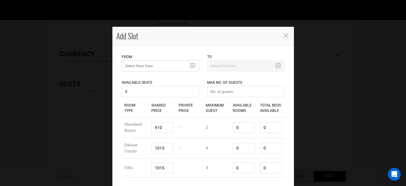
click at [153, 67] on input "text" at bounding box center [160, 65] width 77 height 11
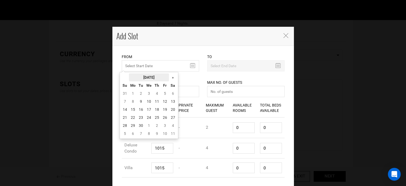
click at [155, 75] on th "[DATE]" at bounding box center [149, 77] width 40 height 8
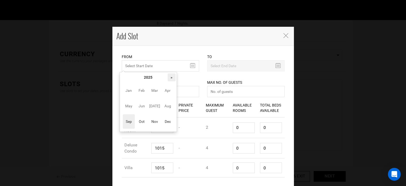
click at [171, 77] on th "»" at bounding box center [172, 77] width 8 height 8
click at [139, 124] on span "Oct" at bounding box center [142, 121] width 12 height 14
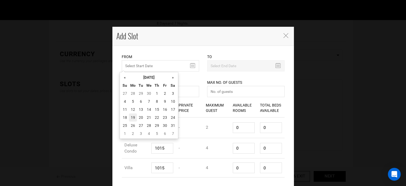
click at [133, 118] on td "19" at bounding box center [133, 117] width 8 height 8
type input "[DATE]"
type input "10/26/2026"
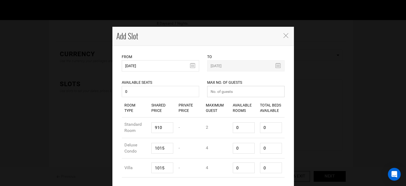
click at [231, 94] on input "number" at bounding box center [245, 91] width 77 height 11
type input "0"
drag, startPoint x: 242, startPoint y: 126, endPoint x: 213, endPoint y: 126, distance: 29.1
click at [213, 126] on div "Room Type Standard Room Shared Price 910 Private Price - Maximum Guest 2 Availa…" at bounding box center [203, 127] width 163 height 21
type input "1"
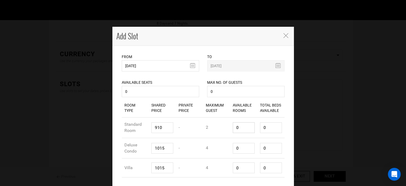
type input "2"
type input "1"
type input "4"
drag, startPoint x: 242, startPoint y: 149, endPoint x: 231, endPoint y: 148, distance: 11.0
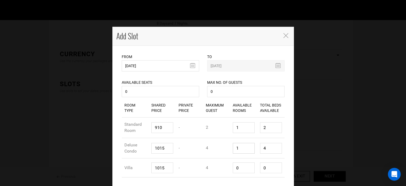
click at [233, 148] on input "1" at bounding box center [244, 148] width 22 height 11
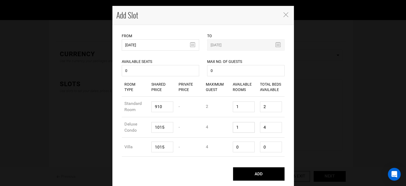
type input "1"
type input "4"
drag, startPoint x: 242, startPoint y: 148, endPoint x: 221, endPoint y: 147, distance: 20.9
click at [221, 147] on div "Room Type Villa Shared Price 1015 Private Price - Maximum Guest 4 Available Roo…" at bounding box center [203, 146] width 163 height 19
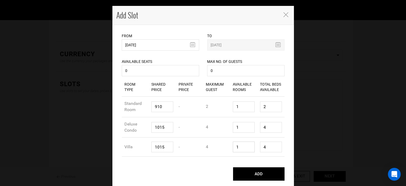
type input "1"
drag, startPoint x: 258, startPoint y: 127, endPoint x: 257, endPoint y: 130, distance: 3.4
click at [257, 127] on div "Total Beds Available 4" at bounding box center [270, 127] width 27 height 19
type input "1"
drag, startPoint x: 269, startPoint y: 147, endPoint x: 259, endPoint y: 128, distance: 21.1
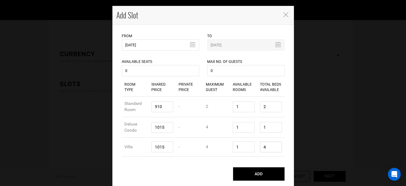
click at [252, 146] on div "Room Type Villa Shared Price 1015 Private Price - Maximum Guest 4 Available Roo…" at bounding box center [203, 146] width 163 height 19
type input "1"
drag, startPoint x: 266, startPoint y: 106, endPoint x: 259, endPoint y: 105, distance: 6.4
click at [260, 105] on input "1" at bounding box center [271, 106] width 22 height 11
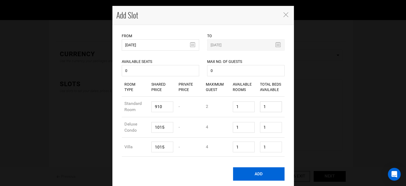
type input "1"
click at [260, 173] on button "ADD" at bounding box center [259, 173] width 52 height 13
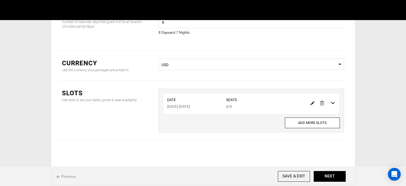
scroll to position [0, 0]
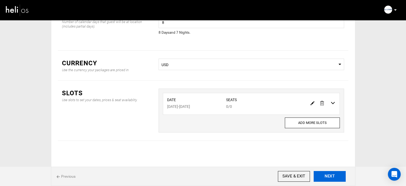
click at [324, 178] on button "NEXT" at bounding box center [330, 176] width 32 height 11
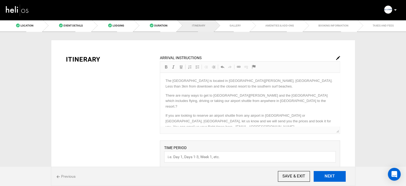
click at [324, 178] on button "NEXT" at bounding box center [330, 176] width 32 height 11
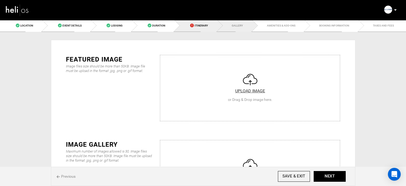
drag, startPoint x: 199, startPoint y: 24, endPoint x: 203, endPoint y: 29, distance: 5.3
click at [199, 24] on span "Itinerary" at bounding box center [201, 25] width 13 height 3
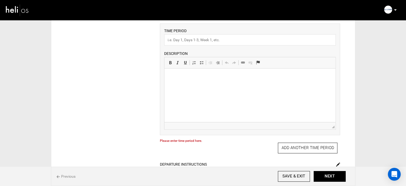
scroll to position [96, 0]
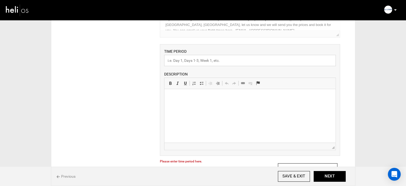
click at [182, 63] on input "text" at bounding box center [250, 60] width 172 height 11
click at [206, 105] on html at bounding box center [249, 97] width 171 height 16
click at [192, 58] on input "Surf Lesson" at bounding box center [250, 60] width 172 height 11
type input "Surf Lessons"
click at [194, 103] on html at bounding box center [249, 97] width 171 height 16
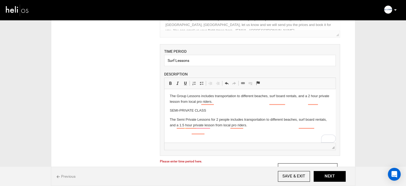
scroll to position [18, 0]
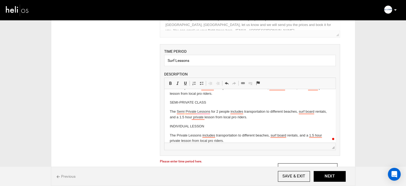
click at [185, 104] on p "SEMI-PRIVATE CLASS" at bounding box center [250, 103] width 160 height 6
click at [170, 83] on span at bounding box center [170, 83] width 4 height 4
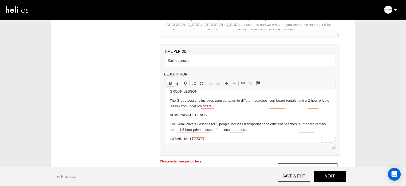
scroll to position [0, 0]
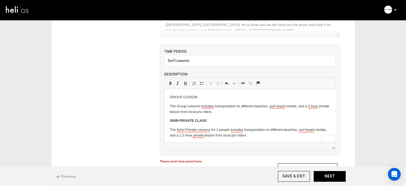
click at [177, 98] on p "GROUP LESSON" at bounding box center [250, 97] width 160 height 6
click at [170, 83] on span at bounding box center [170, 83] width 4 height 4
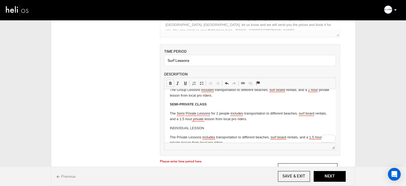
scroll to position [25, 0]
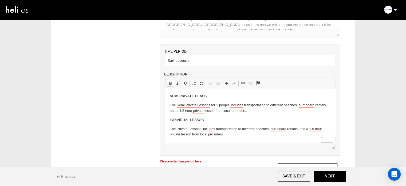
click at [186, 118] on p "INDIVIDUAL LESSON" at bounding box center [250, 120] width 160 height 6
click at [171, 78] on span "Editor toolbars Basic Styles Bold Keyboard shortcut Ctrl+B Italic Keyboard shor…" at bounding box center [249, 83] width 171 height 11
click at [171, 82] on span at bounding box center [170, 83] width 4 height 4
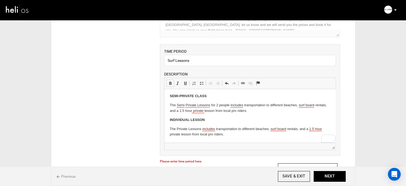
click at [171, 120] on strong "INDIVIDUAL LESSON" at bounding box center [187, 119] width 35 height 4
drag, startPoint x: 171, startPoint y: 120, endPoint x: 179, endPoint y: 120, distance: 7.2
click at [179, 120] on strong "INDIVIDUAL LESSON" at bounding box center [187, 119] width 35 height 4
drag, startPoint x: 189, startPoint y: 121, endPoint x: 208, endPoint y: 119, distance: 18.5
click at [208, 119] on p "Individual LESSON" at bounding box center [250, 120] width 160 height 6
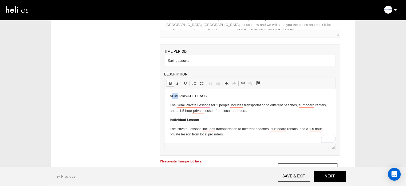
drag, startPoint x: 172, startPoint y: 98, endPoint x: 178, endPoint y: 98, distance: 5.6
click at [178, 98] on strong "SEMI-PRIVATE CLASS" at bounding box center [188, 96] width 37 height 4
drag, startPoint x: 180, startPoint y: 95, endPoint x: 213, endPoint y: 94, distance: 33.7
click at [213, 94] on p "Semi-PRIVATE CLASS" at bounding box center [250, 96] width 160 height 6
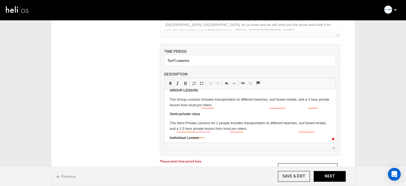
scroll to position [0, 0]
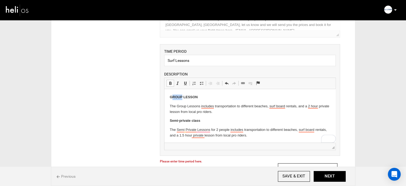
drag, startPoint x: 172, startPoint y: 97, endPoint x: 182, endPoint y: 98, distance: 9.7
click at [182, 98] on strong "GROUP LESSON" at bounding box center [184, 97] width 28 height 4
drag, startPoint x: 184, startPoint y: 98, endPoint x: 196, endPoint y: 97, distance: 12.3
click at [195, 97] on strong "Group LESSON" at bounding box center [183, 97] width 26 height 4
click at [200, 97] on p "Group Lesson" at bounding box center [250, 97] width 160 height 6
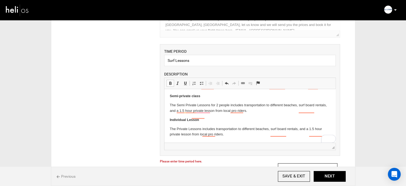
scroll to position [25, 0]
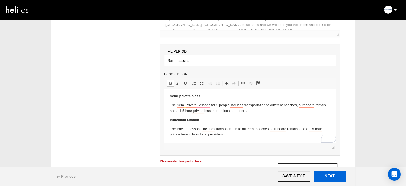
click at [330, 176] on button "NEXT" at bounding box center [330, 176] width 32 height 11
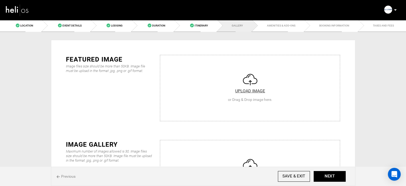
click at [237, 92] on input "file" at bounding box center [250, 87] width 180 height 64
type input "C:\fakepath\Screenshot [DATE] 202753.png"
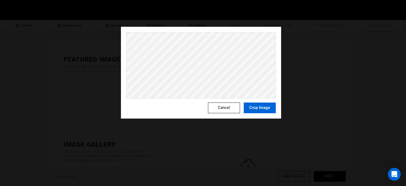
click at [248, 108] on button "Crop Image" at bounding box center [260, 107] width 32 height 11
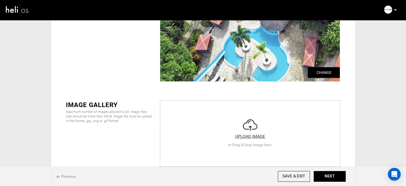
scroll to position [80, 0]
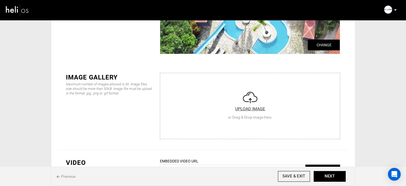
click at [235, 94] on input "file" at bounding box center [250, 105] width 180 height 64
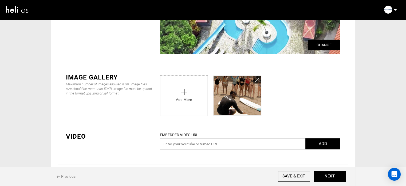
click at [171, 94] on input "file" at bounding box center [184, 94] width 48 height 37
type input "C:\fakepath\Screenshot [DATE] 202753.png"
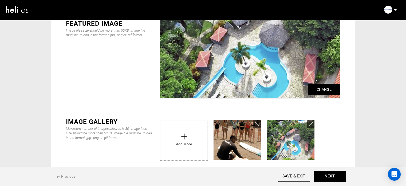
scroll to position [27, 0]
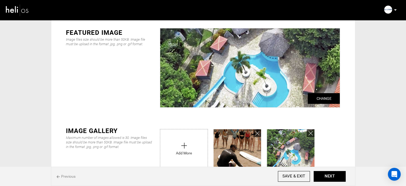
click at [183, 140] on input "file" at bounding box center [184, 147] width 48 height 37
type input "C:\fakepath\7b1e78b4-7948-4ad4-9233-a9cf9167d90f_7480_a5b4c124a4635d27c4c813a19…"
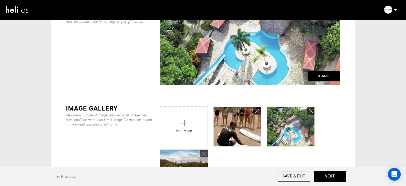
scroll to position [107, 0]
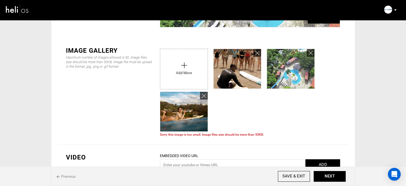
click at [192, 66] on input "file" at bounding box center [184, 67] width 48 height 37
type input "C:\fakepath\88f1d5e7-22c8-47e2-b6dd-f00353969197_7480_9235d8cf1ceba08628b97af86…"
click at [169, 75] on input "file" at bounding box center [184, 67] width 48 height 37
type input "C:\fakepath\11c6ce43-de65-4e91-8847-c8652a782cf9_7480_1998dfc5b96f0208544773037…"
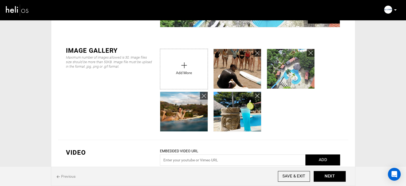
click at [180, 78] on input "file" at bounding box center [184, 67] width 48 height 37
type input "C:\fakepath\e1e59dd6d76d38a50c8d00762233279d.png"
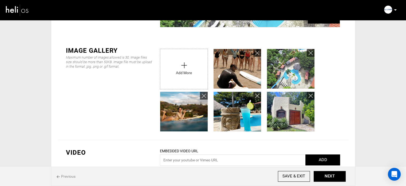
click at [183, 70] on input "file" at bounding box center [184, 67] width 48 height 37
type input "C:\fakepath\ea9801cd-13eb-461f-98cb-f2b866b3ca8a_337_6f4b226f651cbce51ef23a557a…"
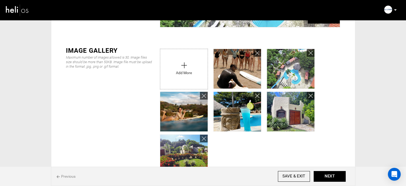
click at [174, 69] on input "file" at bounding box center [184, 67] width 48 height 37
type input "C:\fakepath\69d636f4-00fe-47cf-8e89-6f834d84c6dc_335_cca6fcef9852e88045fdee9ac2…"
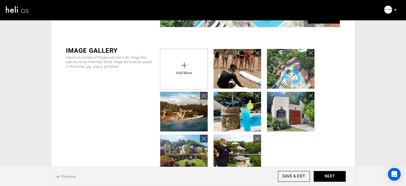
click at [176, 75] on input "file" at bounding box center [184, 67] width 48 height 37
type input "C:\fakepath\8ec8bb4d-87bb-44b2-84b7-eed1ed17aff0_335_a2d8c66ee87f2df3c9c484fddc…"
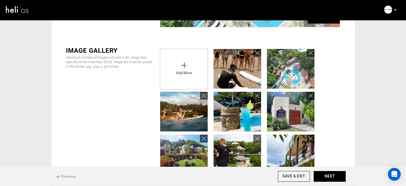
click at [185, 77] on input "file" at bounding box center [184, 67] width 48 height 37
click at [328, 177] on button "NEXT" at bounding box center [330, 176] width 32 height 11
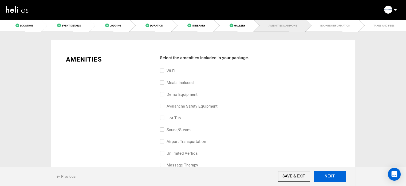
click at [328, 177] on button "NEXT" at bounding box center [330, 176] width 32 height 11
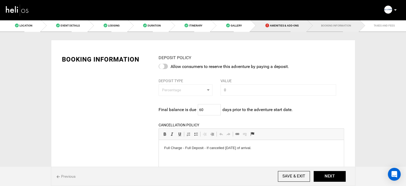
click at [289, 26] on span "Amenities & Add-Ons" at bounding box center [284, 25] width 29 height 3
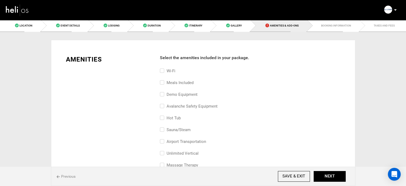
click at [176, 80] on label "Meals included" at bounding box center [177, 82] width 34 height 6
click at [163, 80] on input "Meals included" at bounding box center [161, 85] width 3 height 12
checkbox input "true"
click at [168, 71] on label "Wi-Fi" at bounding box center [167, 71] width 15 height 6
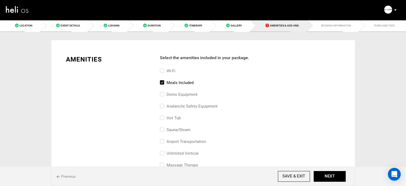
click at [163, 71] on input "Wi-Fi" at bounding box center [161, 74] width 3 height 12
checkbox input "true"
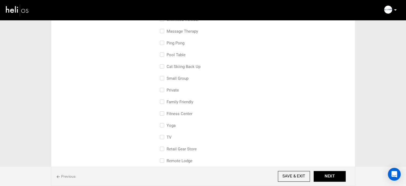
scroll to position [160, 0]
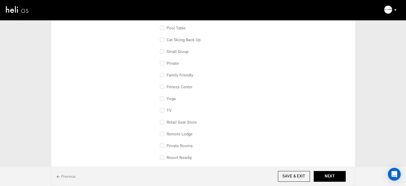
click at [188, 75] on label "family friendly" at bounding box center [176, 75] width 33 height 6
click at [163, 75] on input "family friendly" at bounding box center [161, 78] width 3 height 12
checkbox input "true"
click at [176, 51] on label "small group" at bounding box center [174, 51] width 29 height 6
click at [163, 51] on input "small group" at bounding box center [161, 54] width 3 height 12
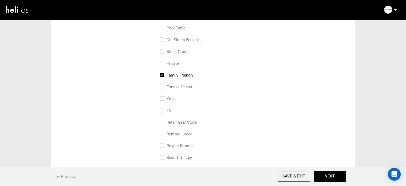
checkbox input "true"
click at [174, 100] on label "Yoga" at bounding box center [168, 98] width 16 height 6
click at [163, 100] on input "Yoga" at bounding box center [161, 101] width 3 height 12
checkbox input "true"
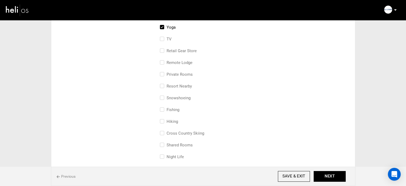
scroll to position [240, 0]
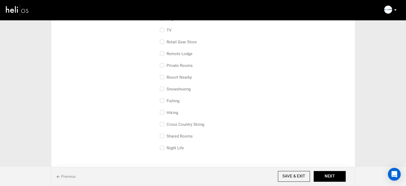
click at [187, 65] on label "Private Rooms" at bounding box center [176, 65] width 33 height 6
click at [163, 65] on input "Private Rooms" at bounding box center [161, 68] width 3 height 12
checkbox input "true"
click at [329, 176] on button "NEXT" at bounding box center [330, 176] width 32 height 11
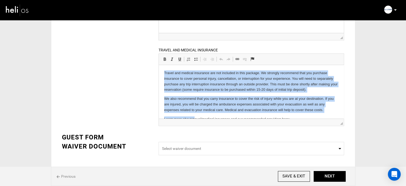
scroll to position [18, 0]
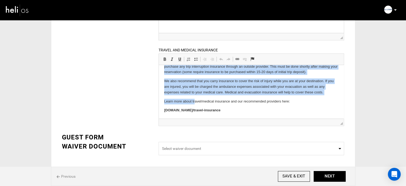
drag, startPoint x: 162, startPoint y: 70, endPoint x: 241, endPoint y: 129, distance: 98.2
click at [241, 118] on html "Travel and medical insurance are not included in this package. We strongly reco…" at bounding box center [251, 82] width 185 height 71
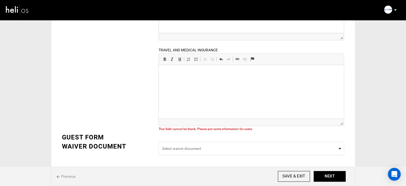
scroll to position [37, 0]
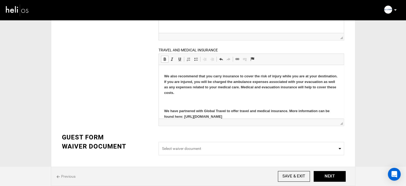
click at [180, 102] on p at bounding box center [251, 102] width 174 height 6
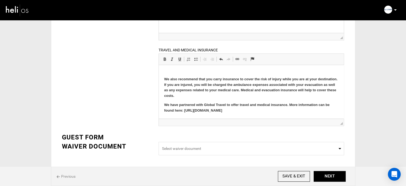
click at [176, 73] on body "Travel and medical insurance are not included in this package. We strongly reco…" at bounding box center [251, 74] width 174 height 77
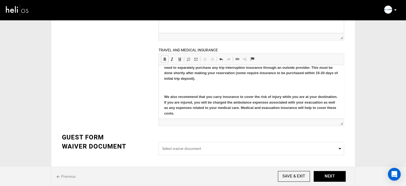
scroll to position [0, 0]
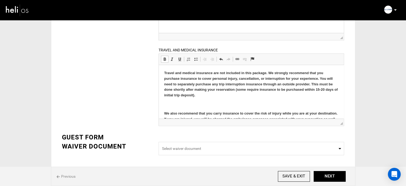
click at [181, 105] on p at bounding box center [251, 104] width 174 height 6
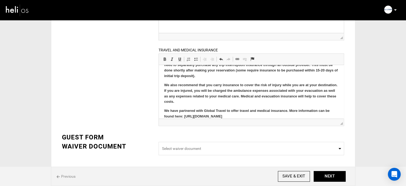
scroll to position [25, 0]
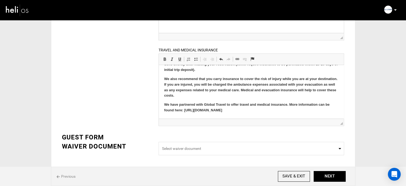
drag, startPoint x: 164, startPoint y: 74, endPoint x: 259, endPoint y: 115, distance: 103.5
click at [259, 115] on html "Travel and medical insurance are not included in this package. We strongly reco…" at bounding box center [251, 78] width 185 height 79
click at [162, 57] on link "Bold Keyboard shortcut Ctrl+B" at bounding box center [164, 59] width 7 height 7
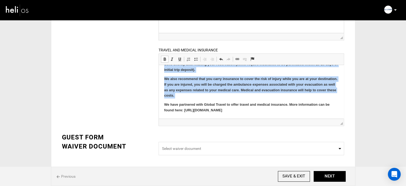
scroll to position [14, 0]
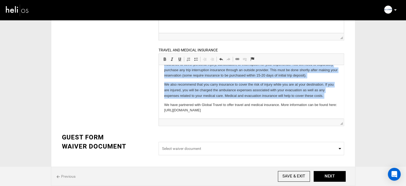
click at [241, 110] on p "We have partnered with Global Travel to offer travel and medical insurance. Mor…" at bounding box center [251, 107] width 174 height 11
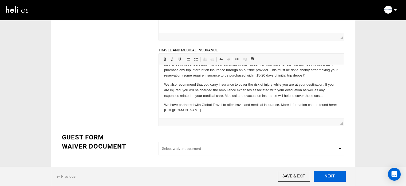
click at [320, 174] on button "NEXT" at bounding box center [330, 176] width 32 height 11
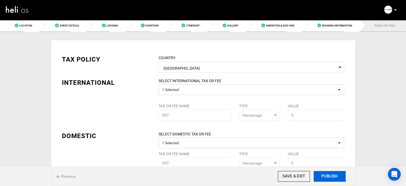
click at [320, 174] on button "PUBLISH" at bounding box center [330, 176] width 32 height 11
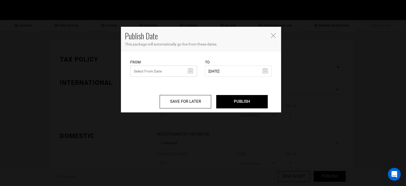
click at [171, 71] on input "text" at bounding box center [163, 70] width 67 height 11
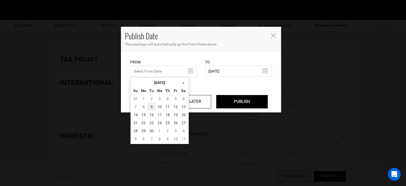
click at [151, 105] on td "9" at bounding box center [152, 107] width 8 height 8
type input "[DATE]"
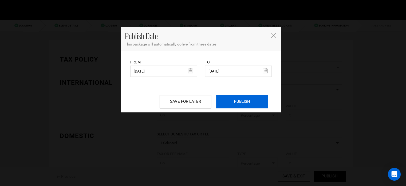
click at [238, 102] on input "PUBLISH" at bounding box center [242, 101] width 52 height 13
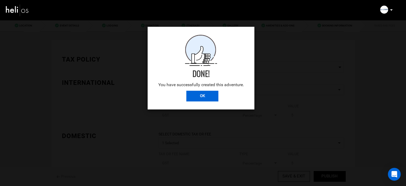
click at [202, 97] on input "OK" at bounding box center [202, 95] width 32 height 11
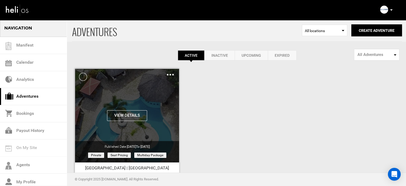
click at [174, 74] on img at bounding box center [170, 75] width 7 height 2
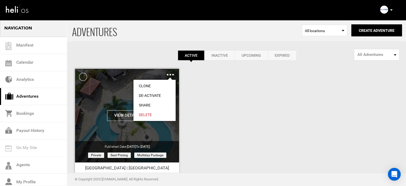
click at [144, 103] on link "Share" at bounding box center [154, 105] width 42 height 10
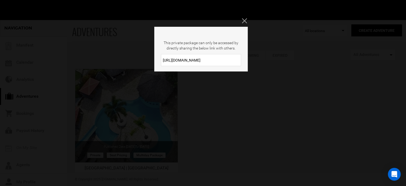
click at [186, 64] on input "[URL][DOMAIN_NAME]" at bounding box center [201, 60] width 80 height 12
click at [244, 17] on div "This private package can only be accessed by directly sharing the below link wi…" at bounding box center [203, 93] width 406 height 186
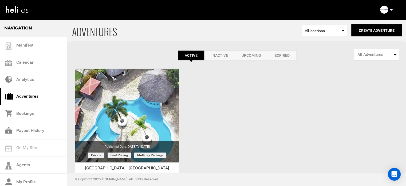
click at [391, 10] on icon at bounding box center [391, 9] width 3 height 1
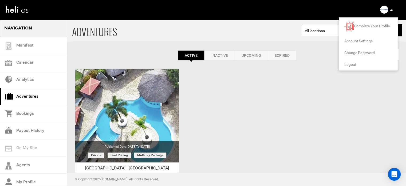
click at [349, 62] on span "Logout" at bounding box center [350, 64] width 12 height 4
